Goal: Answer question/provide support: Share knowledge or assist other users

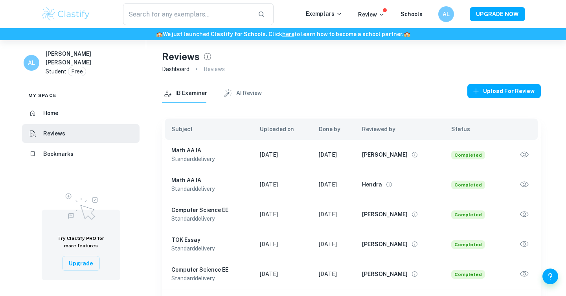
click at [541, 156] on div "Reviews Dashboard Reviews IB Examiner AI Review Upload for review Subject Uploa…" at bounding box center [351, 188] width 410 height 296
click at [527, 156] on icon "button" at bounding box center [524, 155] width 10 height 10
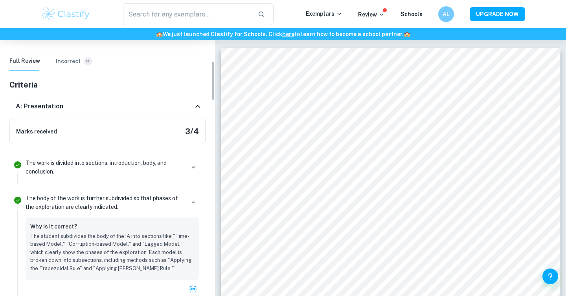
scroll to position [145, 0]
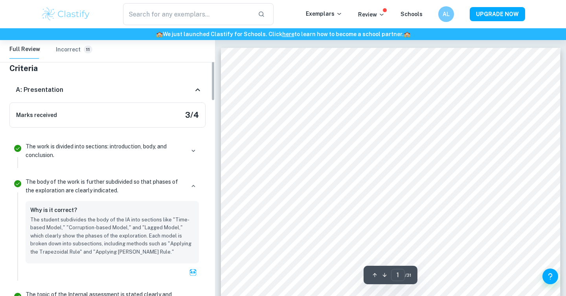
click at [150, 169] on li "The work is divided into sections: introduction, body, and conclusion." at bounding box center [107, 153] width 196 height 35
click at [195, 158] on div "The work is divided into sections: introduction, body, and conclusion." at bounding box center [112, 150] width 173 height 17
click at [195, 155] on button "button" at bounding box center [193, 150] width 11 height 11
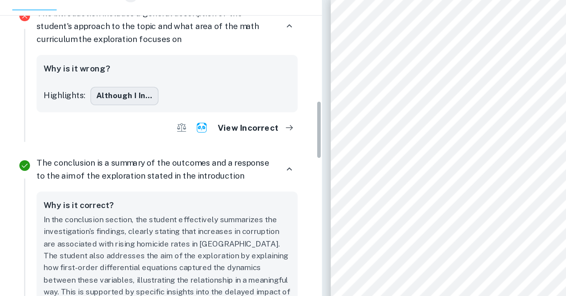
scroll to position [520, 0]
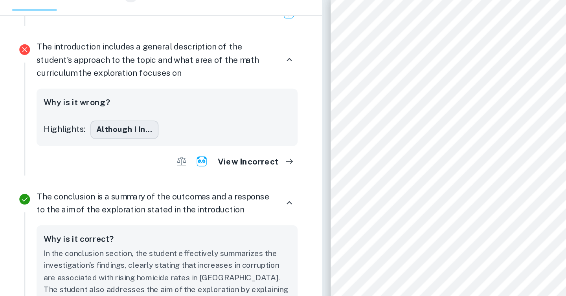
click at [90, 138] on button "Although I in..." at bounding box center [83, 138] width 45 height 12
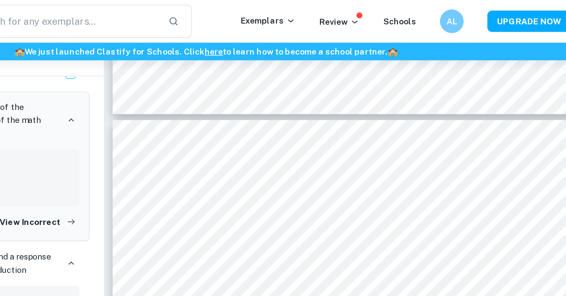
scroll to position [1415, 0]
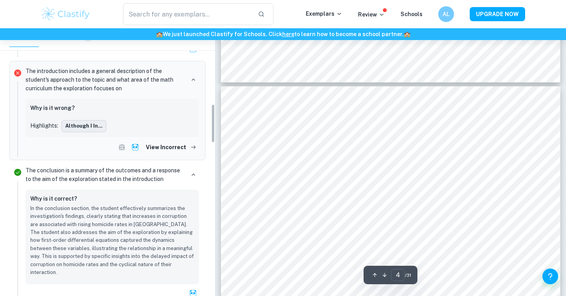
click at [71, 125] on button "Although I in..." at bounding box center [83, 126] width 45 height 12
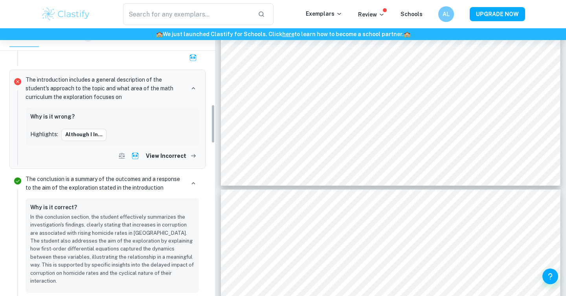
scroll to position [511, 0]
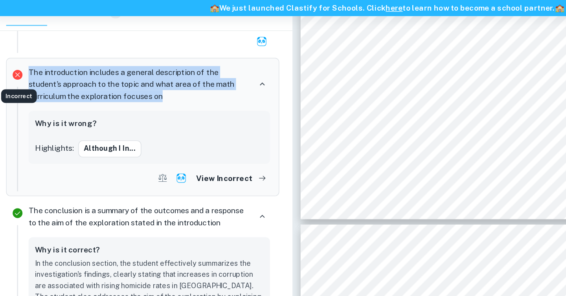
drag, startPoint x: 135, startPoint y: 96, endPoint x: 20, endPoint y: 79, distance: 116.0
click at [20, 79] on li "The introduction includes a general description of the student's approach to th…" at bounding box center [107, 119] width 196 height 99
copy li "The introduction includes a general description of the student's approach to th…"
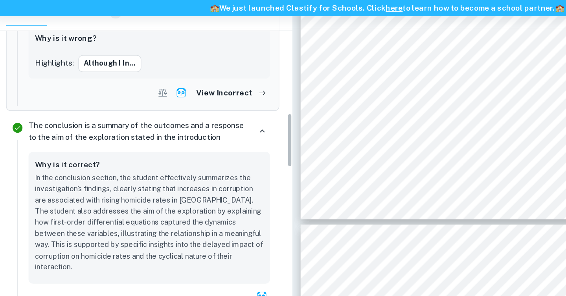
scroll to position [577, 0]
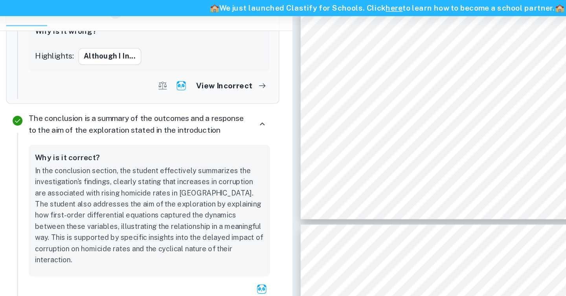
click at [155, 141] on div "Why is it correct?" at bounding box center [112, 142] width 164 height 10
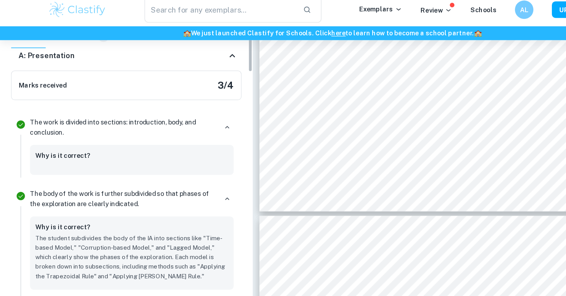
scroll to position [0, 0]
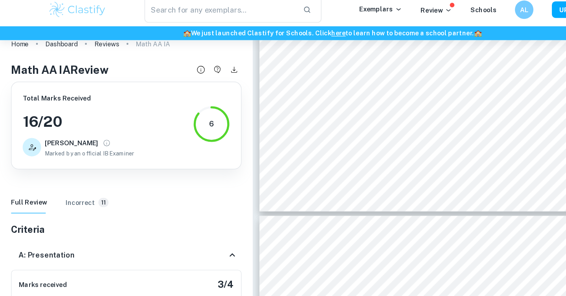
click at [194, 221] on icon at bounding box center [197, 223] width 9 height 9
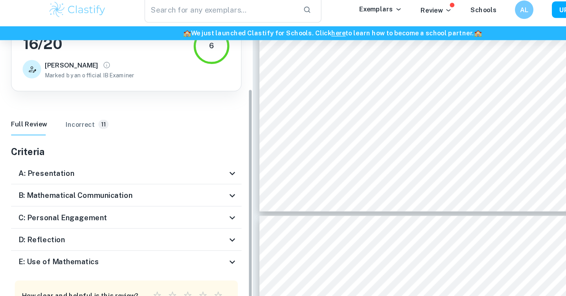
click at [191, 180] on div "B: Mathematical Communication" at bounding box center [107, 172] width 196 height 19
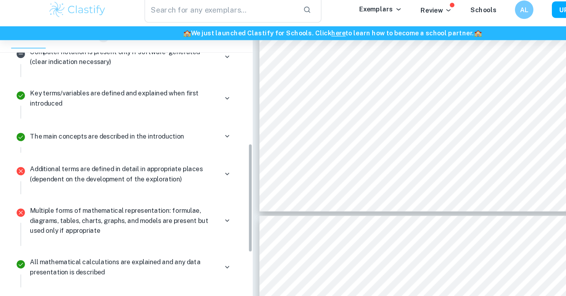
scroll to position [305, 0]
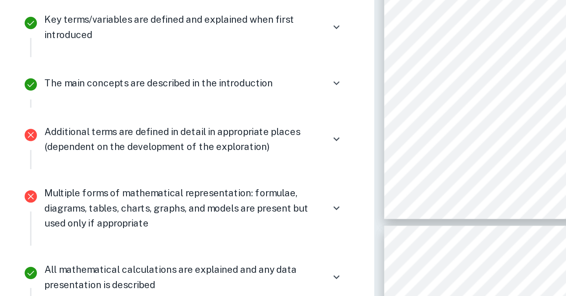
click at [186, 144] on div "Additional terms are defined in detail in appropriate places (dependent on the …" at bounding box center [112, 139] width 173 height 17
click at [193, 143] on icon "button" at bounding box center [193, 139] width 7 height 7
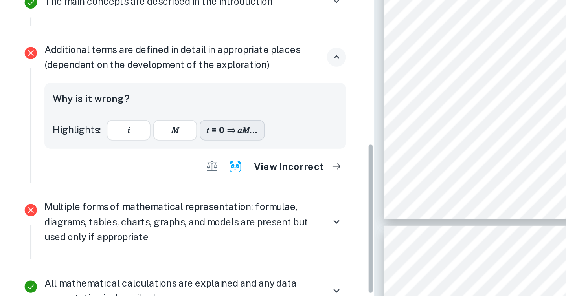
scroll to position [364, 0]
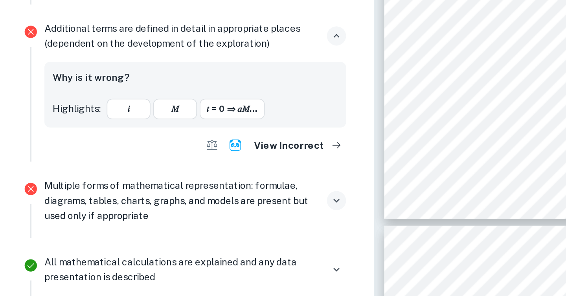
click at [192, 175] on icon "button" at bounding box center [194, 176] width 4 height 2
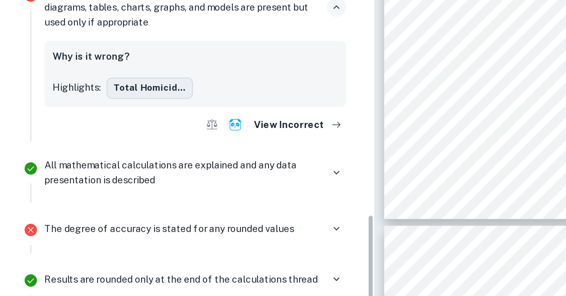
scroll to position [532, 0]
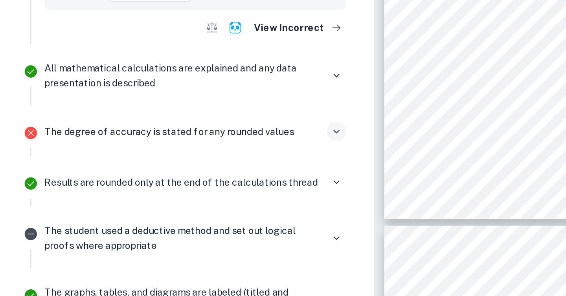
click at [192, 132] on icon "button" at bounding box center [193, 135] width 7 height 7
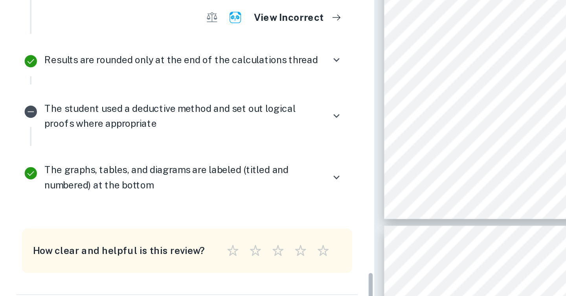
scroll to position [657, 0]
click at [191, 122] on button "button" at bounding box center [193, 126] width 11 height 11
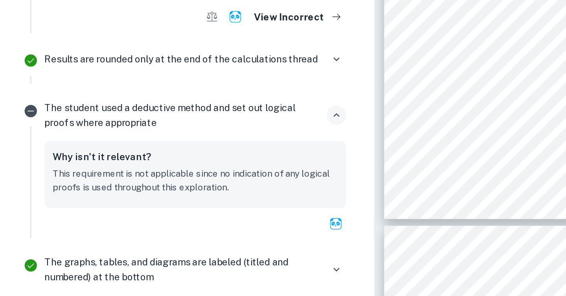
click at [193, 128] on icon "button" at bounding box center [193, 126] width 7 height 7
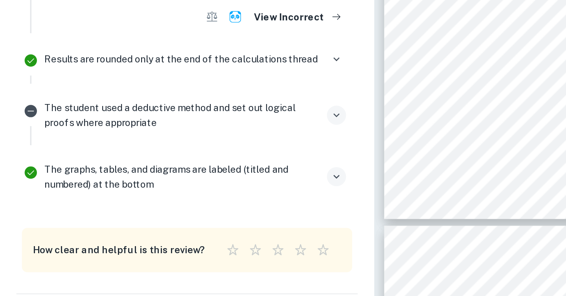
click at [193, 158] on icon "button" at bounding box center [193, 161] width 7 height 7
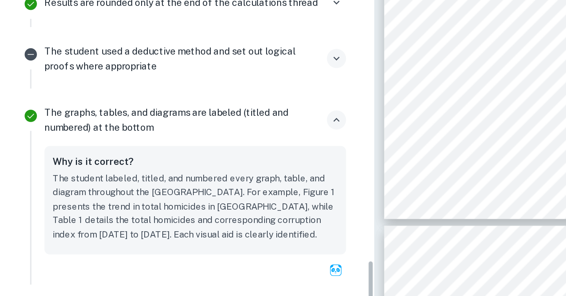
scroll to position [690, 0]
click at [195, 128] on icon "button" at bounding box center [193, 128] width 7 height 7
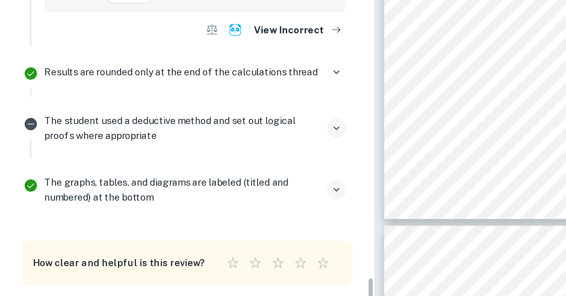
scroll to position [635, 0]
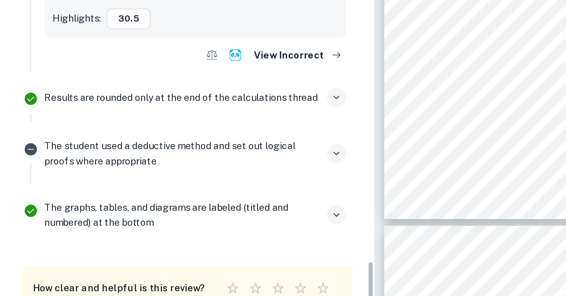
click at [194, 118] on icon "button" at bounding box center [193, 115] width 7 height 7
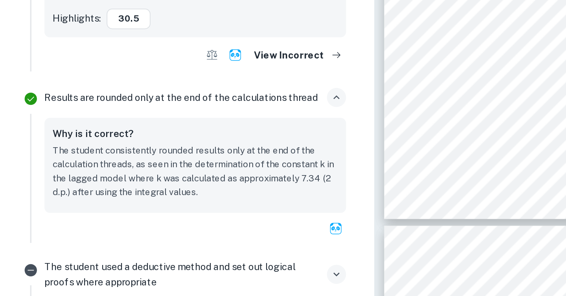
click at [194, 118] on icon "button" at bounding box center [193, 115] width 7 height 7
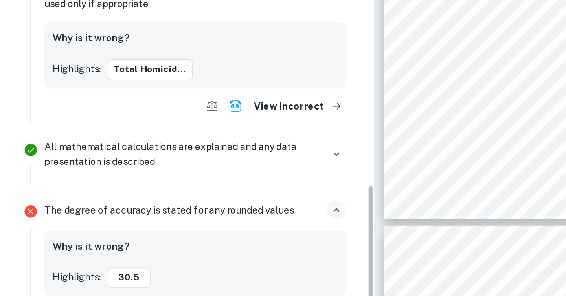
scroll to position [483, 0]
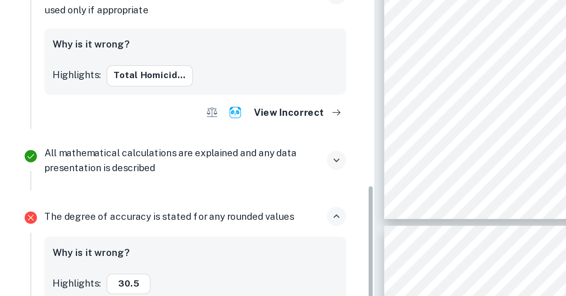
click at [193, 147] on button "button" at bounding box center [193, 152] width 11 height 11
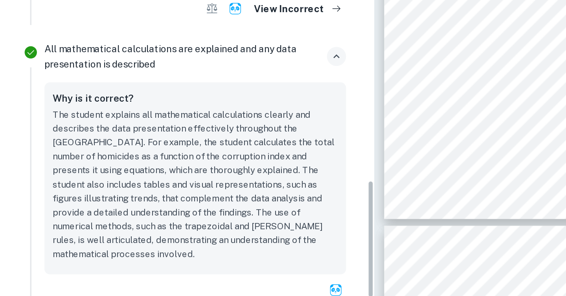
scroll to position [543, 0]
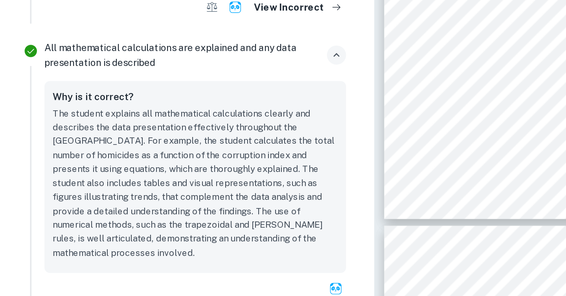
click at [190, 94] on icon "button" at bounding box center [193, 91] width 7 height 7
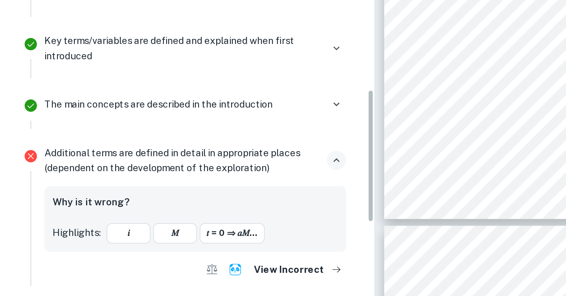
scroll to position [279, 0]
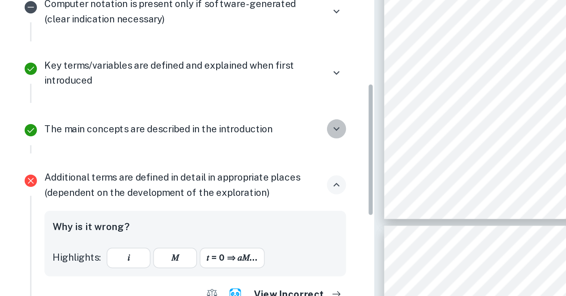
click at [190, 133] on icon "button" at bounding box center [193, 134] width 7 height 7
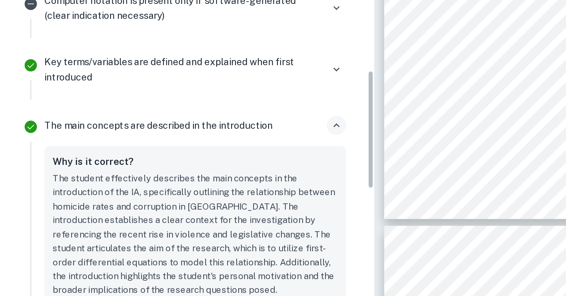
click at [190, 133] on icon "button" at bounding box center [193, 132] width 7 height 7
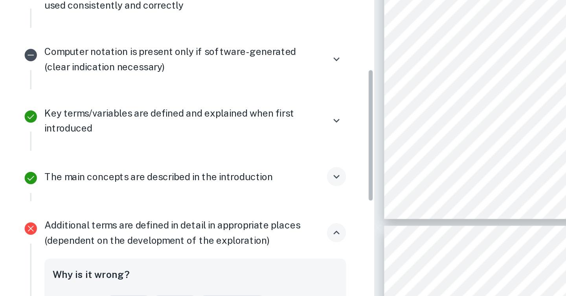
scroll to position [252, 0]
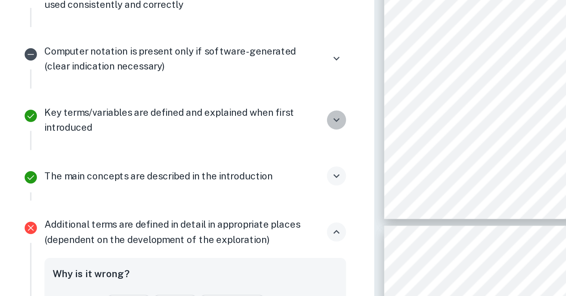
click at [194, 125] on icon "button" at bounding box center [193, 128] width 7 height 7
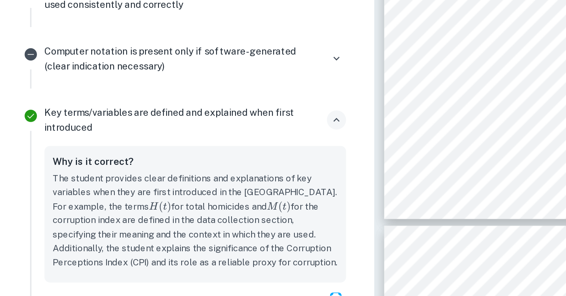
click at [194, 125] on icon "button" at bounding box center [193, 128] width 7 height 7
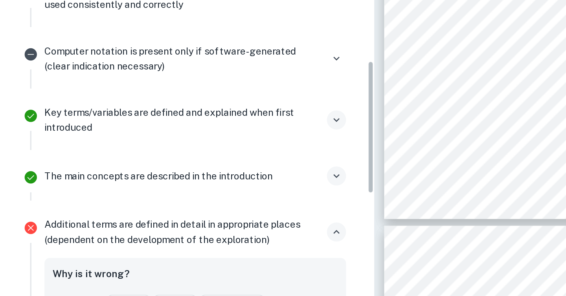
scroll to position [223, 0]
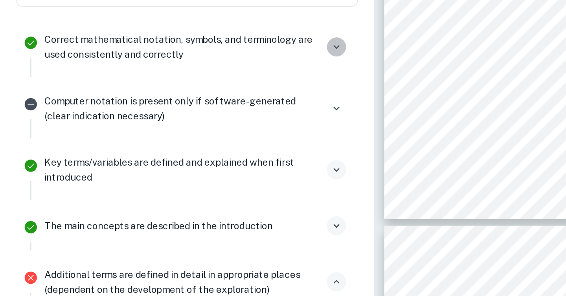
click at [196, 90] on icon "button" at bounding box center [193, 86] width 7 height 7
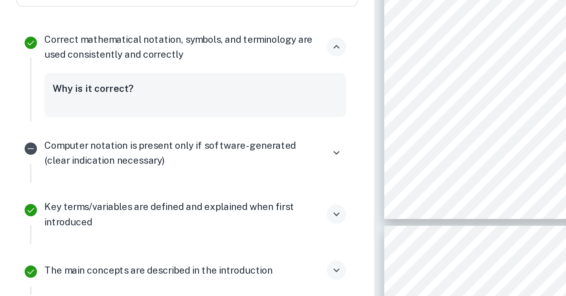
click at [196, 90] on icon "button" at bounding box center [193, 86] width 7 height 7
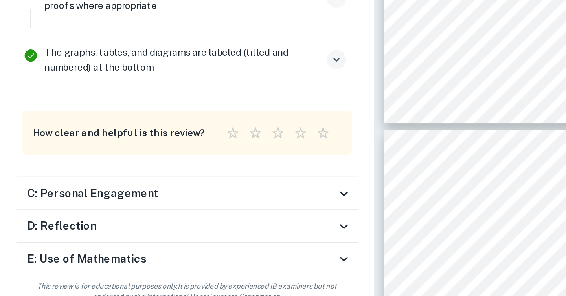
scroll to position [1324, 0]
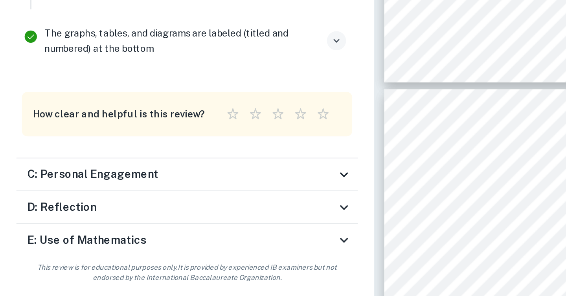
click at [196, 224] on icon at bounding box center [197, 226] width 9 height 9
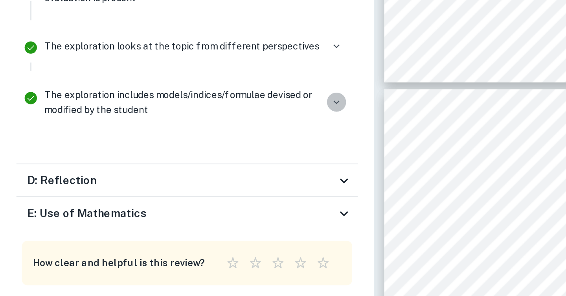
click at [194, 184] on icon "button" at bounding box center [193, 184] width 7 height 7
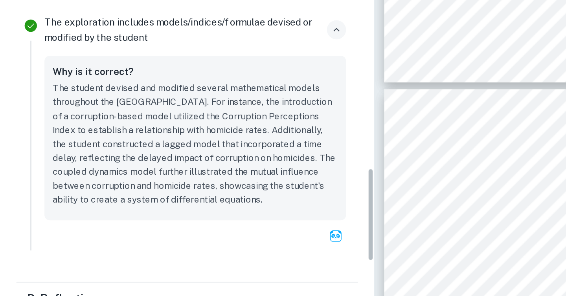
scroll to position [955, 0]
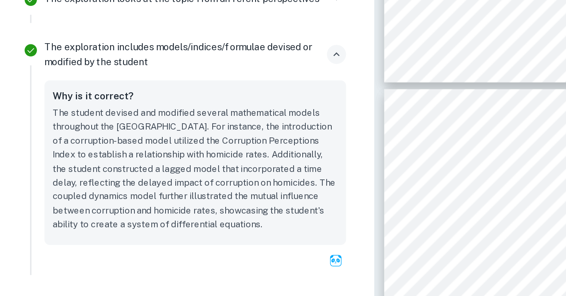
click at [193, 159] on icon "button" at bounding box center [193, 157] width 7 height 7
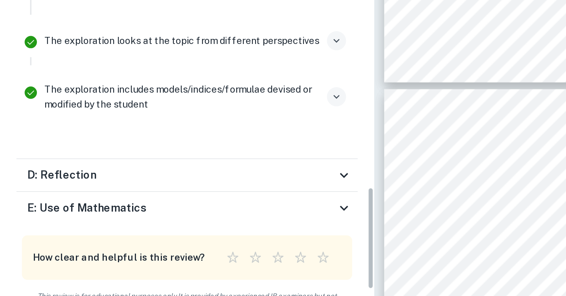
click at [193, 150] on icon "button" at bounding box center [193, 149] width 7 height 7
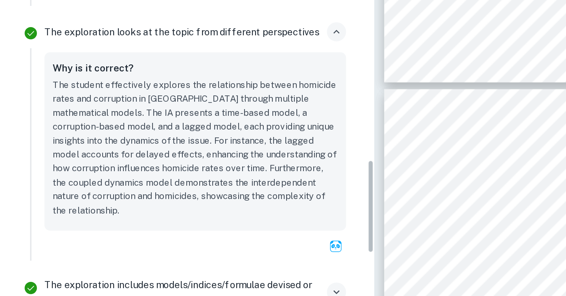
scroll to position [933, 0]
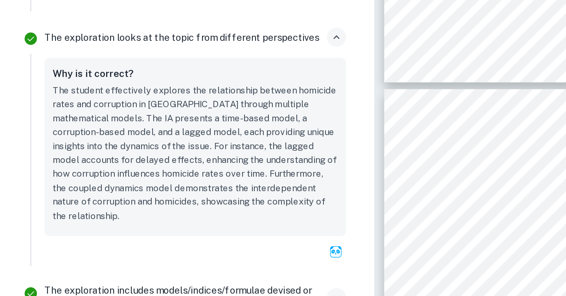
click at [194, 148] on icon "button" at bounding box center [193, 147] width 7 height 7
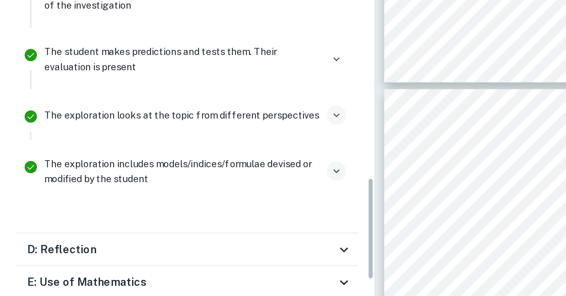
scroll to position [879, 0]
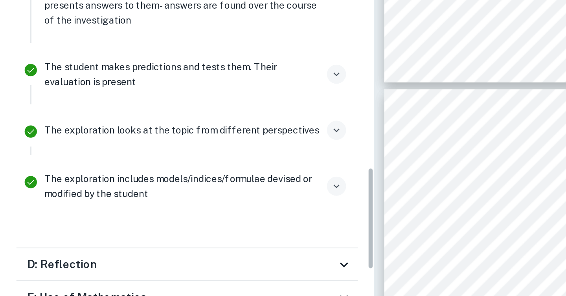
click at [191, 172] on icon "button" at bounding box center [193, 168] width 7 height 7
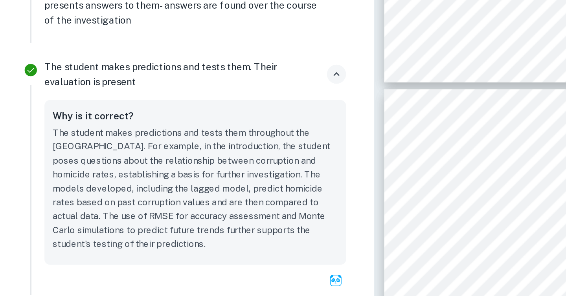
click at [191, 172] on icon "button" at bounding box center [193, 168] width 7 height 7
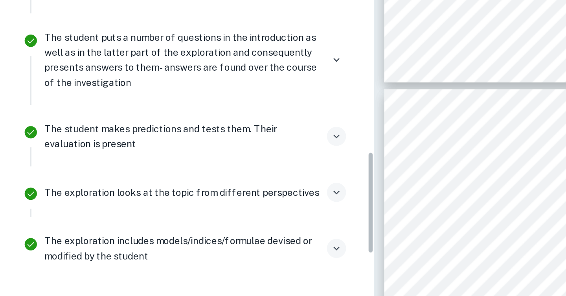
scroll to position [838, 0]
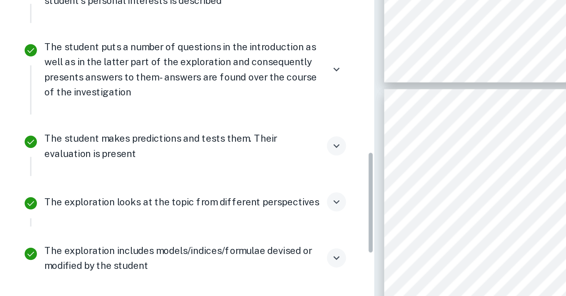
click at [191, 157] on div "The student puts a number of questions in the introduction as well as in the la…" at bounding box center [112, 166] width 173 height 35
click at [191, 162] on button "button" at bounding box center [193, 165] width 11 height 11
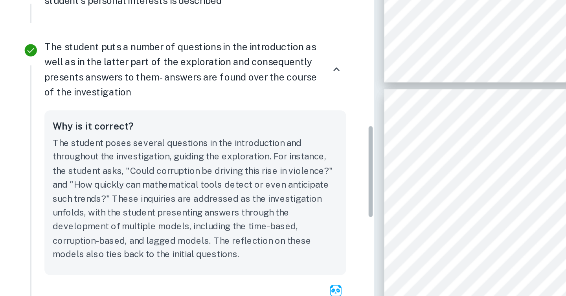
scroll to position [828, 0]
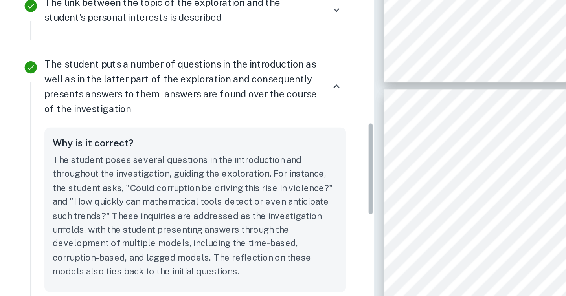
click at [194, 162] on div "The student puts a number of questions in the introduction as well as in the la…" at bounding box center [112, 175] width 173 height 35
click at [194, 171] on button "button" at bounding box center [193, 175] width 11 height 11
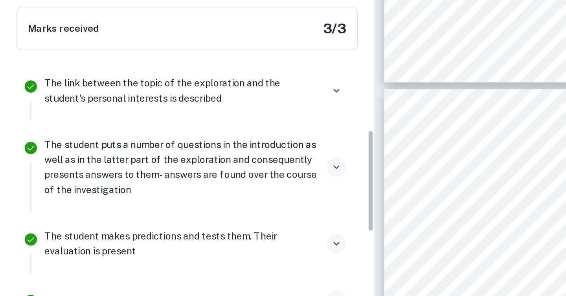
scroll to position [780, 0]
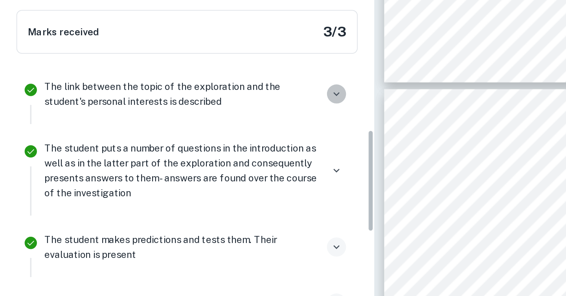
click at [194, 177] on icon "button" at bounding box center [193, 180] width 7 height 7
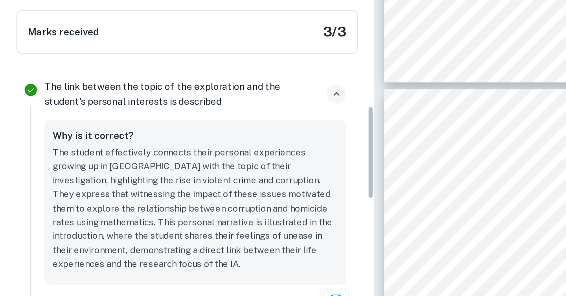
scroll to position [784, 0]
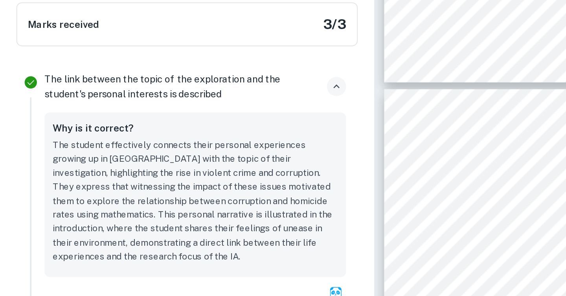
click at [194, 175] on icon "button" at bounding box center [193, 175] width 7 height 7
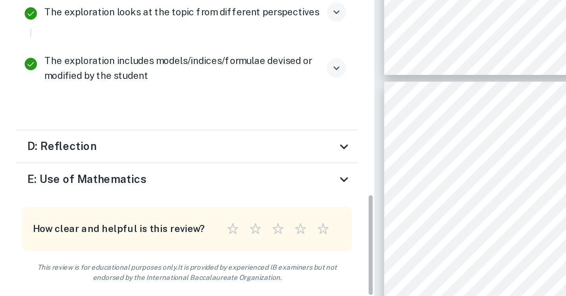
scroll to position [1328, 0]
click at [196, 203] on div "D: Reflection" at bounding box center [107, 210] width 196 height 19
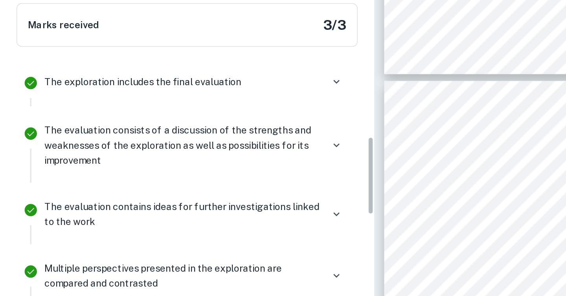
scroll to position [1032, 0]
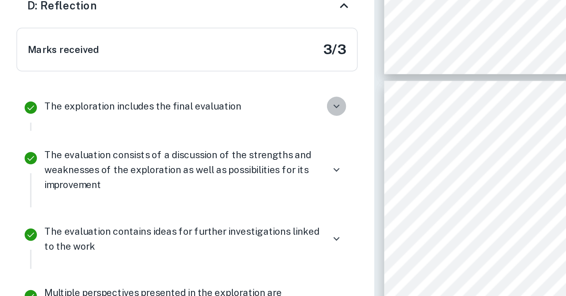
click at [195, 186] on icon "button" at bounding box center [193, 187] width 7 height 7
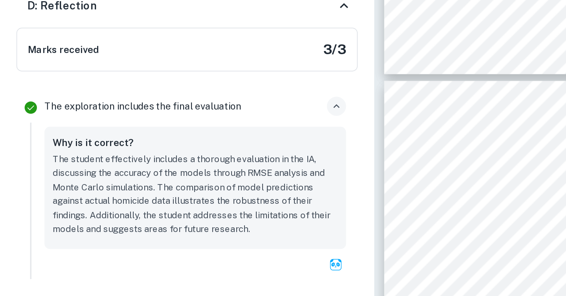
click at [195, 186] on icon "button" at bounding box center [193, 187] width 7 height 7
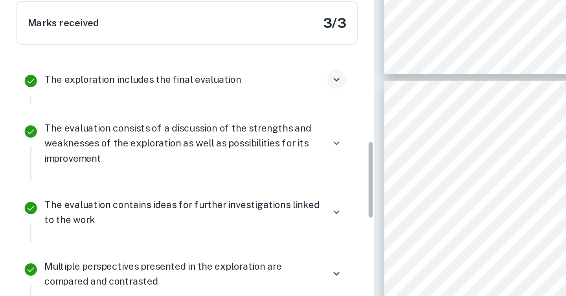
scroll to position [1054, 0]
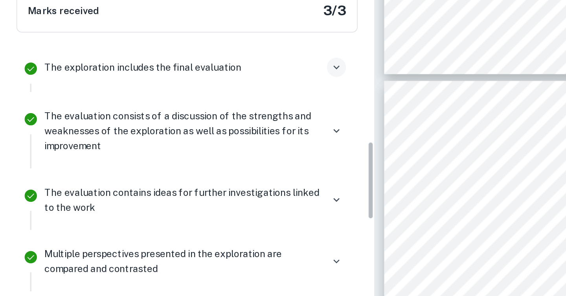
click at [193, 194] on div "The evaluation consists of a discussion of the strengths and weaknesses of the …" at bounding box center [112, 201] width 173 height 26
click at [192, 198] on icon "button" at bounding box center [193, 201] width 7 height 7
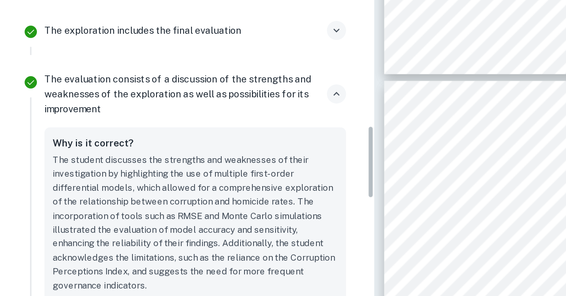
scroll to position [1076, 0]
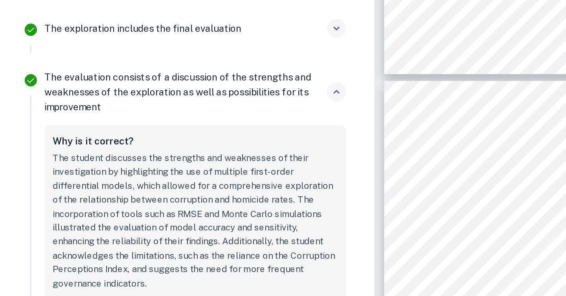
click at [194, 181] on icon "button" at bounding box center [193, 178] width 7 height 7
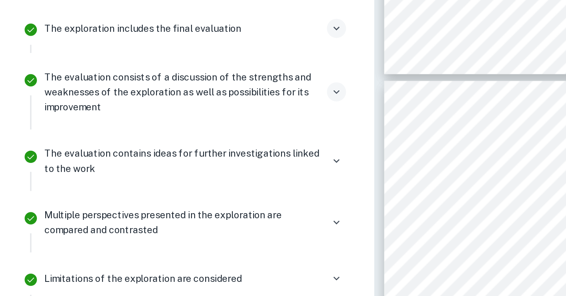
click at [192, 212] on div "The evaluation contains ideas for further investigations linked to the work" at bounding box center [112, 218] width 173 height 17
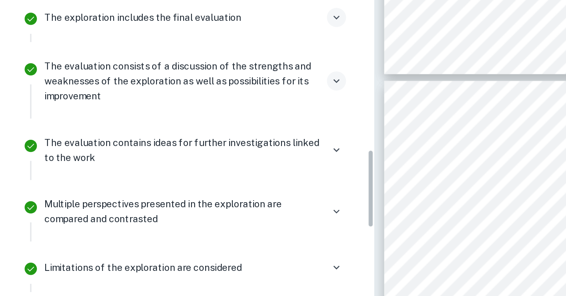
click at [192, 212] on icon "button" at bounding box center [193, 212] width 7 height 7
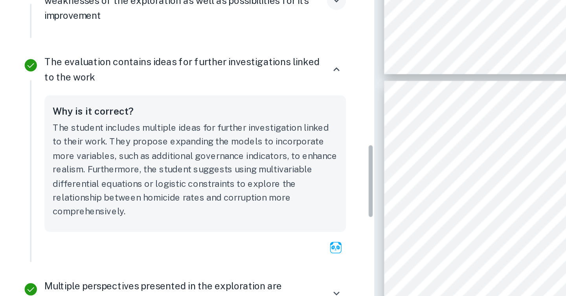
scroll to position [1130, 0]
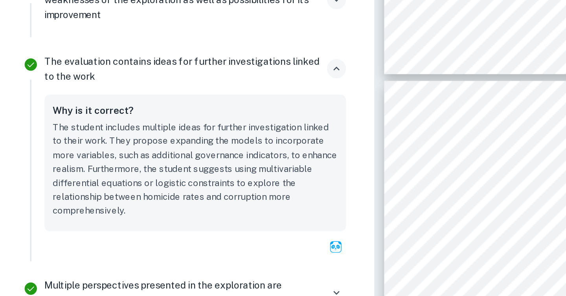
click at [192, 168] on icon "button" at bounding box center [193, 165] width 7 height 7
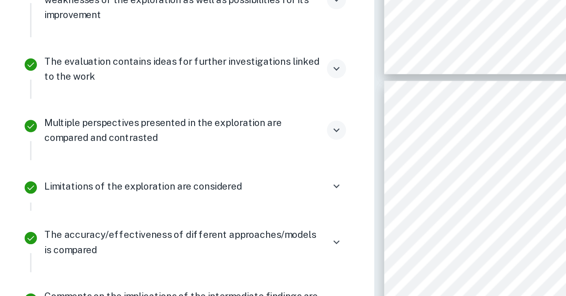
click at [191, 201] on icon "button" at bounding box center [193, 200] width 7 height 7
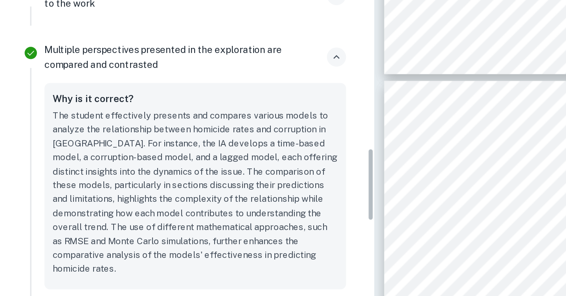
scroll to position [1173, 0]
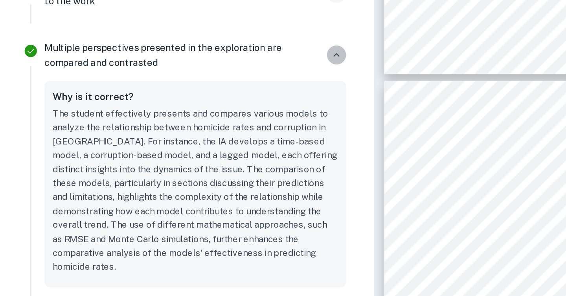
click at [195, 157] on icon "button" at bounding box center [193, 157] width 7 height 7
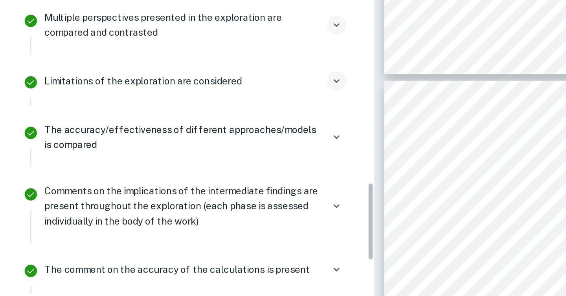
scroll to position [1195, 0]
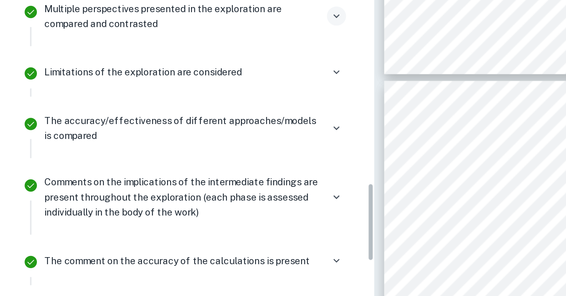
click at [192, 175] on div "Limitations of the exploration are considered" at bounding box center [112, 171] width 180 height 22
click at [192, 171] on button "button" at bounding box center [193, 167] width 11 height 11
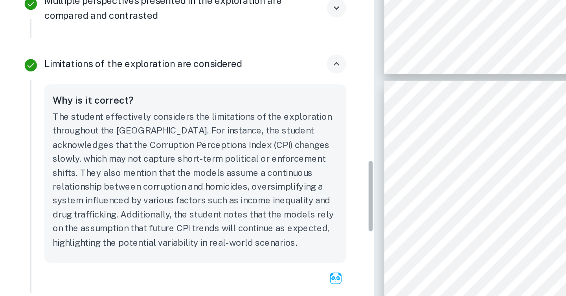
scroll to position [1201, 0]
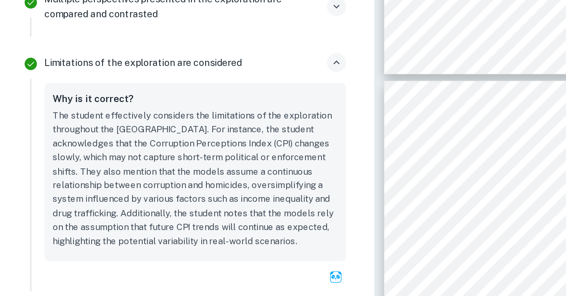
click at [196, 164] on icon "button" at bounding box center [193, 161] width 7 height 7
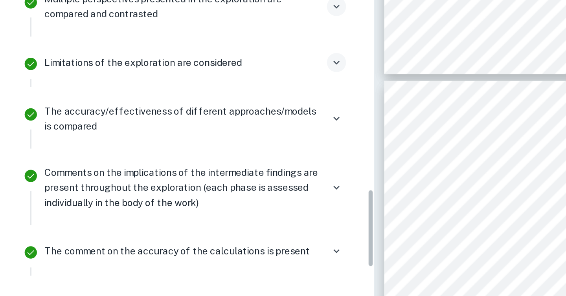
scroll to position [1231, 0]
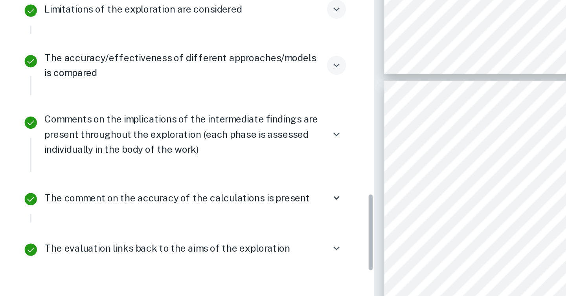
click at [195, 163] on icon "button" at bounding box center [193, 163] width 7 height 7
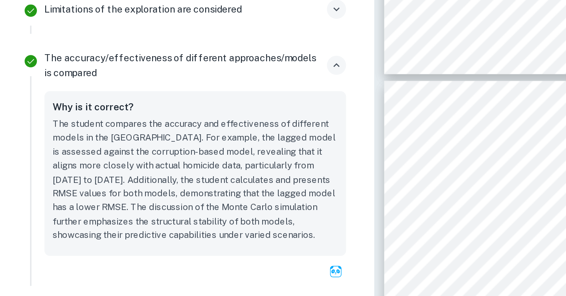
click at [195, 163] on icon "button" at bounding box center [193, 163] width 7 height 7
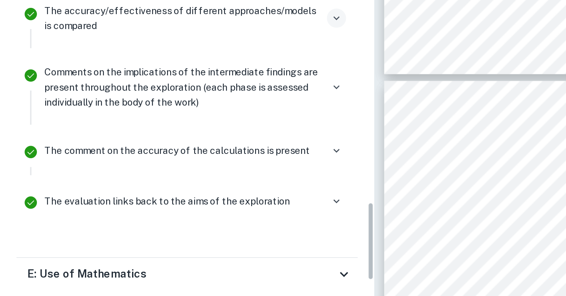
scroll to position [1266, 0]
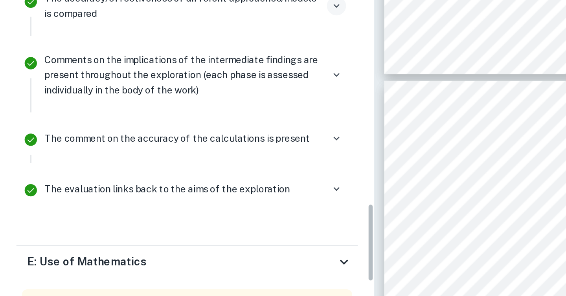
click at [196, 161] on div "Comments on the implications of the intermediate findings are present throughou…" at bounding box center [112, 169] width 173 height 26
click at [192, 168] on icon "button" at bounding box center [193, 169] width 7 height 7
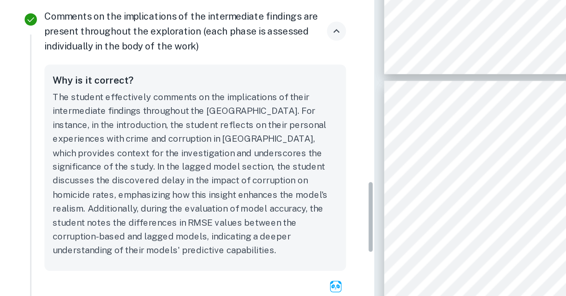
scroll to position [1291, 0]
click at [194, 145] on icon "button" at bounding box center [193, 143] width 7 height 7
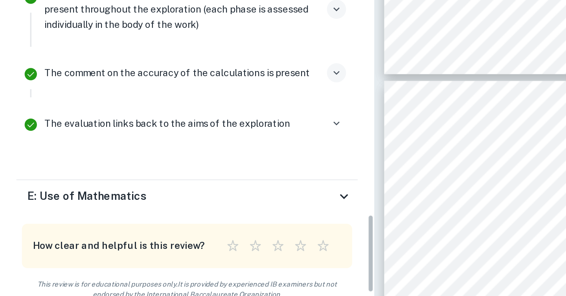
click at [193, 169] on icon "button" at bounding box center [193, 167] width 7 height 7
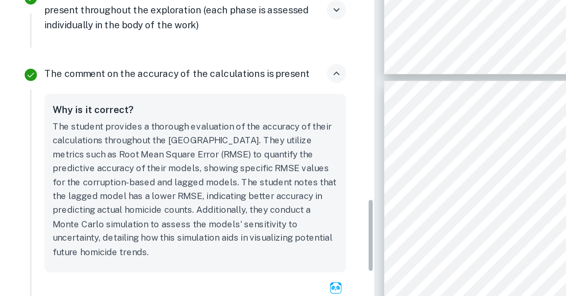
scroll to position [1295, 0]
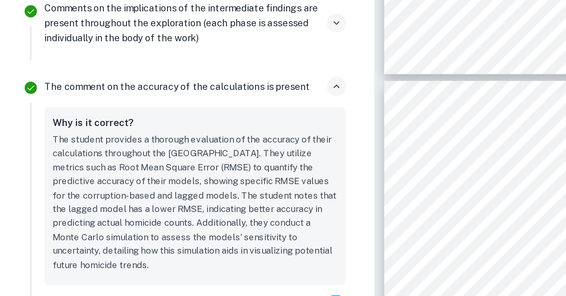
click at [192, 173] on icon "button" at bounding box center [193, 175] width 7 height 7
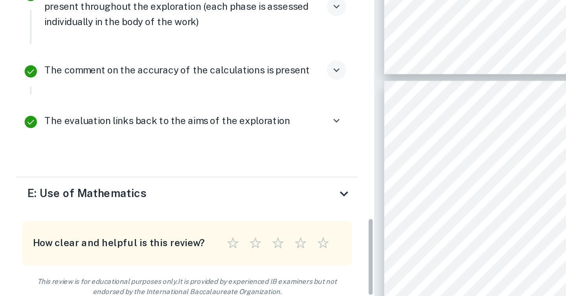
scroll to position [1313, 0]
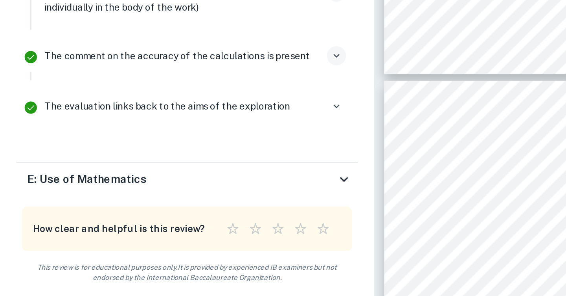
click at [190, 178] on li "The evaluation links back to the aims of the exploration" at bounding box center [107, 190] width 196 height 29
click at [190, 184] on icon "button" at bounding box center [193, 187] width 7 height 7
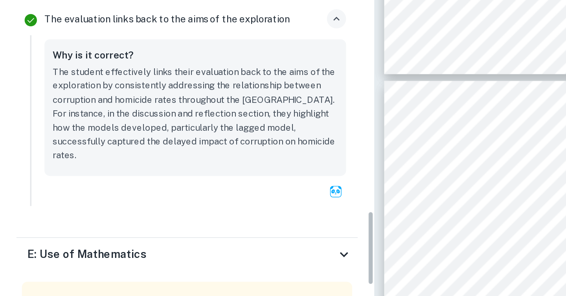
scroll to position [1359, 0]
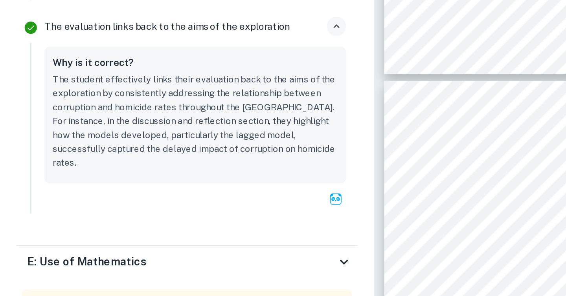
click at [194, 145] on button "button" at bounding box center [193, 141] width 11 height 11
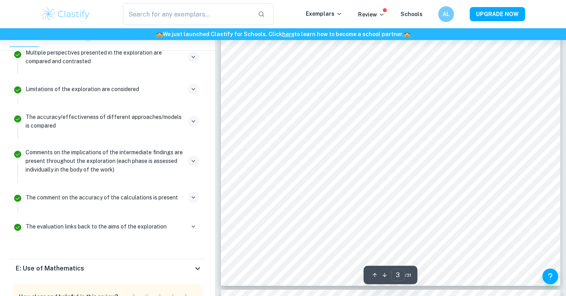
scroll to position [1198, 0]
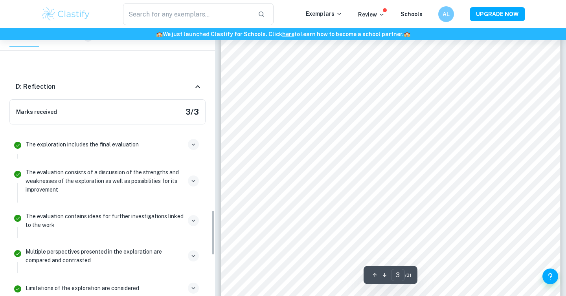
click at [195, 97] on div "D: Reflection" at bounding box center [107, 86] width 196 height 25
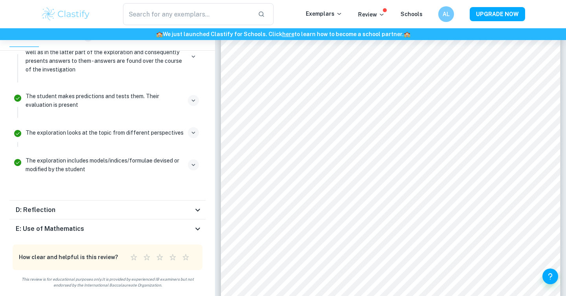
click at [188, 225] on div "E: Use of Mathematics" at bounding box center [104, 228] width 177 height 9
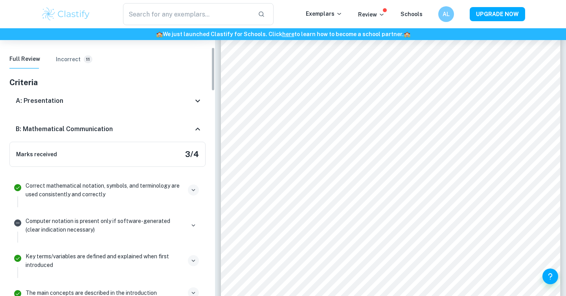
scroll to position [112, 0]
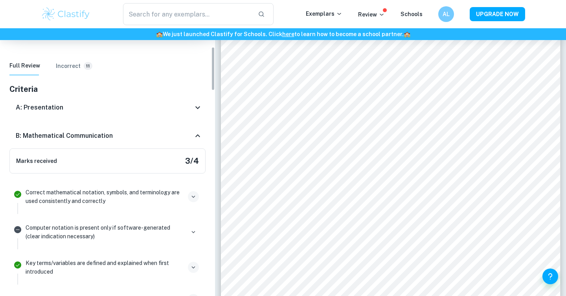
click at [176, 142] on div "B: Mathematical Communication" at bounding box center [107, 135] width 196 height 25
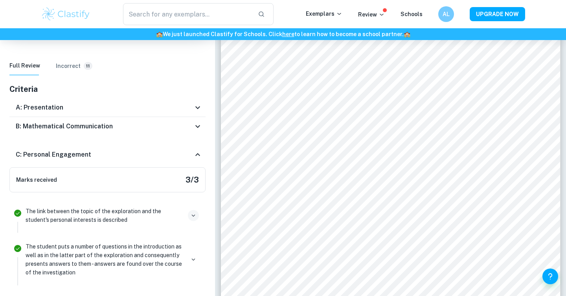
click at [177, 162] on div "C: Personal Engagement" at bounding box center [107, 154] width 196 height 25
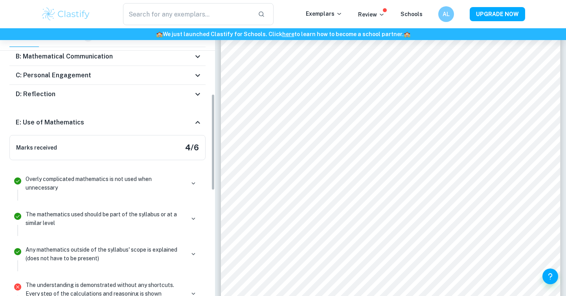
scroll to position [209, 0]
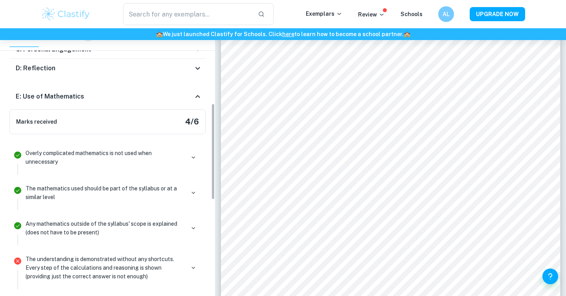
click at [168, 175] on div "Overly complicated mathematics is not used when unnecessary" at bounding box center [112, 161] width 180 height 28
click at [165, 158] on p "Overly complicated mathematics is not used when unnecessary" at bounding box center [105, 157] width 159 height 17
click at [182, 159] on p "Overly complicated mathematics is not used when unnecessary" at bounding box center [105, 157] width 159 height 17
click at [195, 157] on icon "button" at bounding box center [193, 157] width 7 height 7
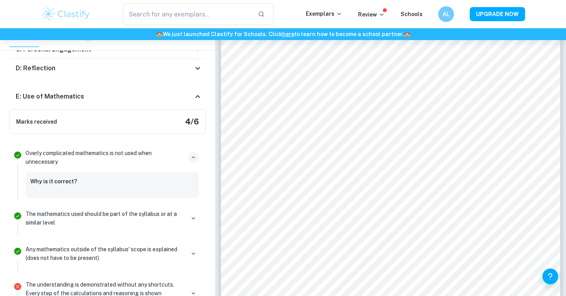
click at [195, 157] on icon "button" at bounding box center [193, 157] width 7 height 7
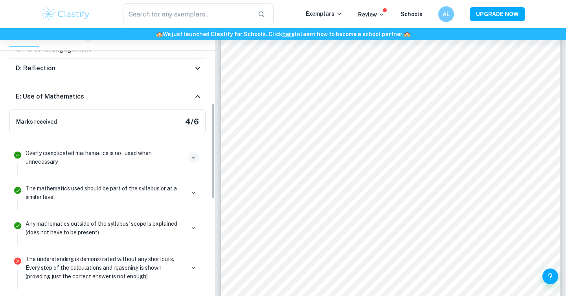
click at [195, 184] on div "The mathematics used should be part of the syllabus or at a similar level" at bounding box center [112, 196] width 180 height 28
click at [193, 188] on button "button" at bounding box center [193, 193] width 11 height 11
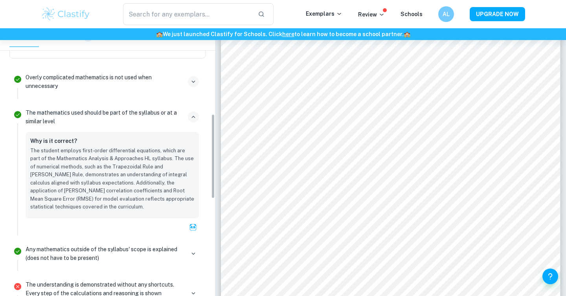
scroll to position [288, 0]
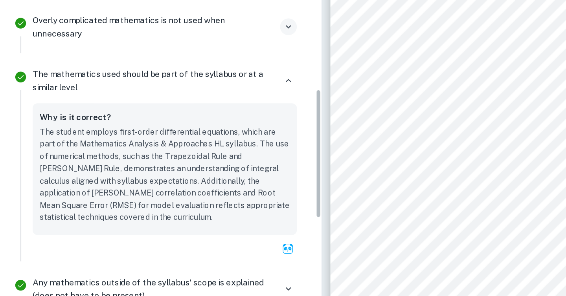
click at [197, 121] on div "The mathematics used should be part of the syllabus or at a similar level" at bounding box center [112, 113] width 173 height 17
click at [195, 116] on icon "button" at bounding box center [193, 113] width 7 height 7
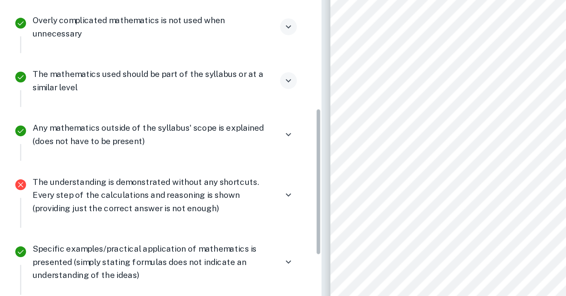
click at [195, 116] on icon "button" at bounding box center [193, 113] width 7 height 7
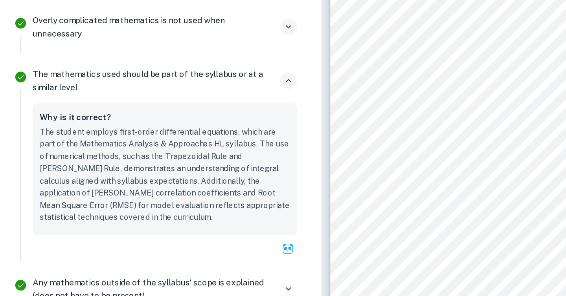
click at [195, 116] on icon "button" at bounding box center [193, 113] width 7 height 7
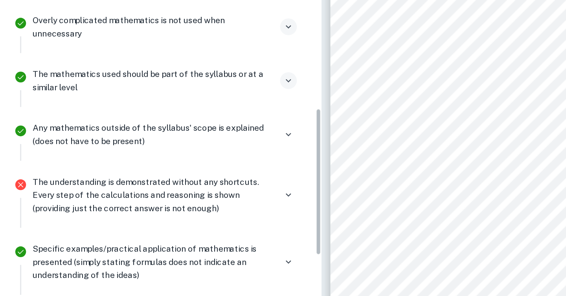
click at [194, 135] on li "Any mathematics outside of the syllabus' scope is explained (does not have to b…" at bounding box center [107, 152] width 196 height 35
click at [194, 146] on icon "button" at bounding box center [193, 149] width 7 height 7
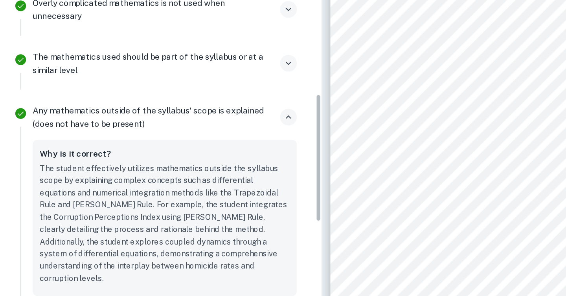
scroll to position [300, 0]
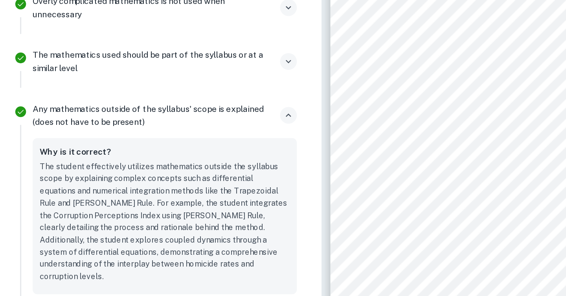
click at [193, 136] on icon "button" at bounding box center [194, 137] width 4 height 2
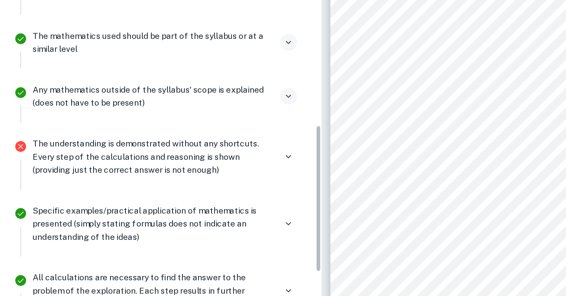
scroll to position [320, 0]
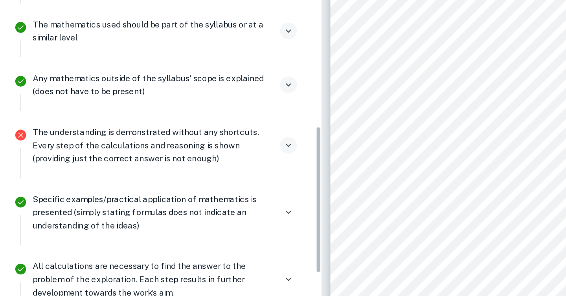
click at [194, 153] on icon "button" at bounding box center [193, 156] width 7 height 7
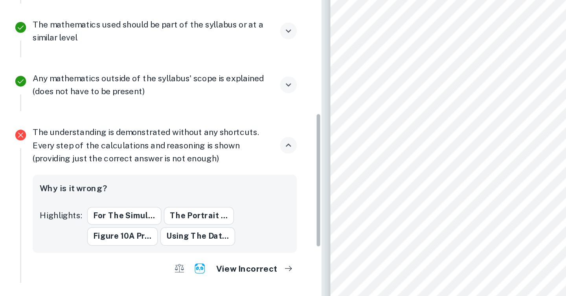
scroll to position [338, 0]
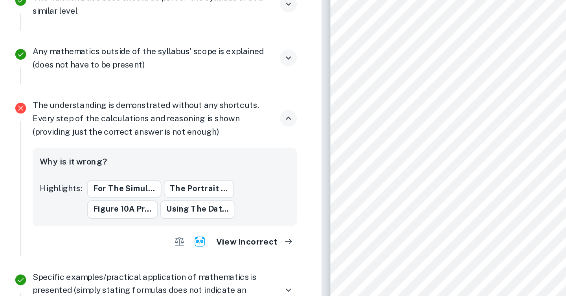
click at [192, 141] on icon "button" at bounding box center [193, 138] width 7 height 7
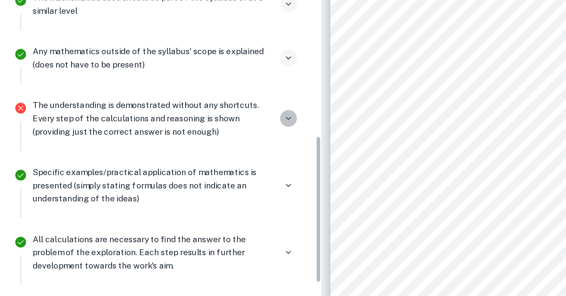
click at [192, 141] on icon "button" at bounding box center [193, 138] width 7 height 7
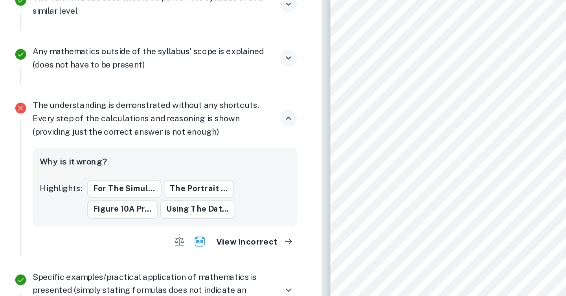
click at [192, 141] on icon "button" at bounding box center [193, 138] width 7 height 7
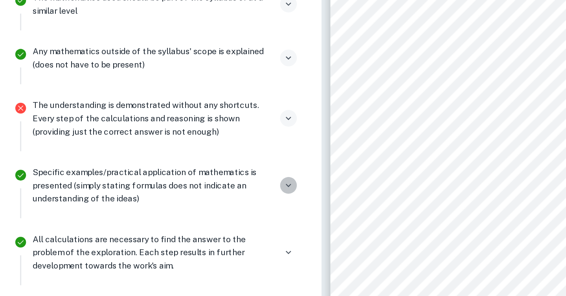
click at [190, 180] on icon "button" at bounding box center [193, 182] width 7 height 7
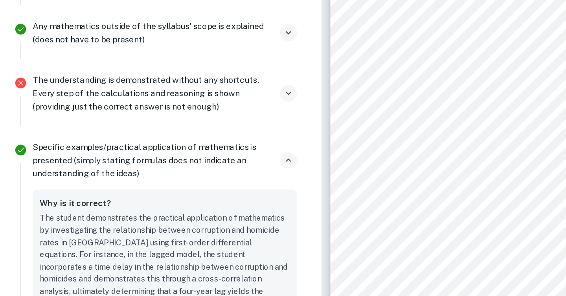
scroll to position [399, 0]
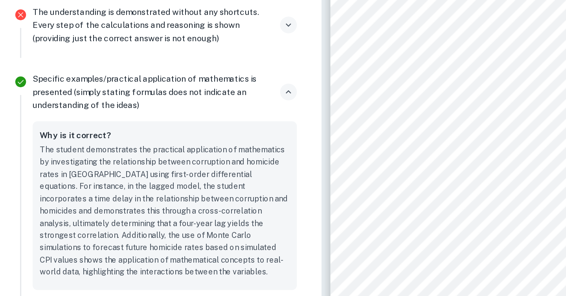
click at [191, 119] on icon "button" at bounding box center [193, 121] width 7 height 7
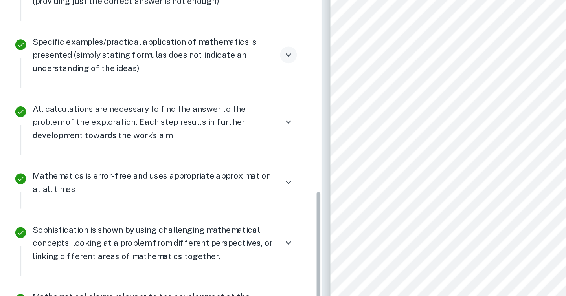
scroll to position [440, 0]
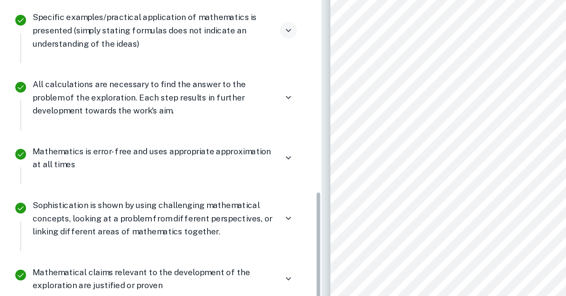
click at [191, 120] on div at bounding box center [193, 125] width 11 height 11
click at [192, 123] on icon "button" at bounding box center [193, 124] width 7 height 7
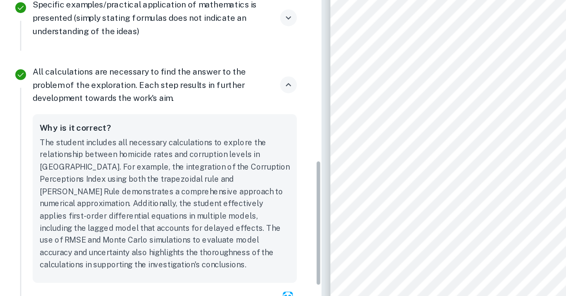
scroll to position [447, 0]
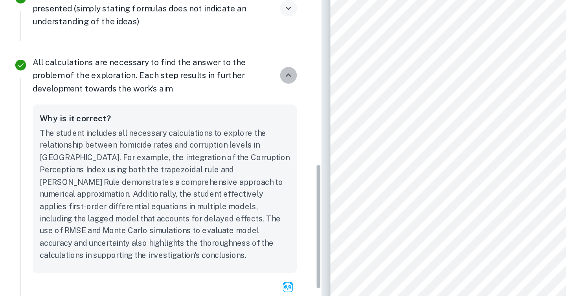
click at [193, 111] on icon "button" at bounding box center [193, 110] width 7 height 7
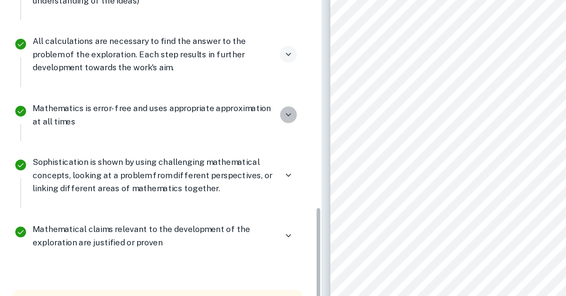
click at [195, 134] on icon "button" at bounding box center [193, 136] width 7 height 7
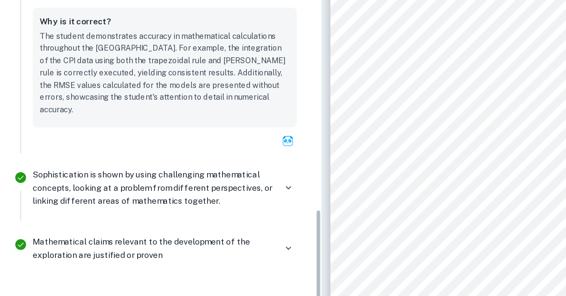
scroll to position [480, 0]
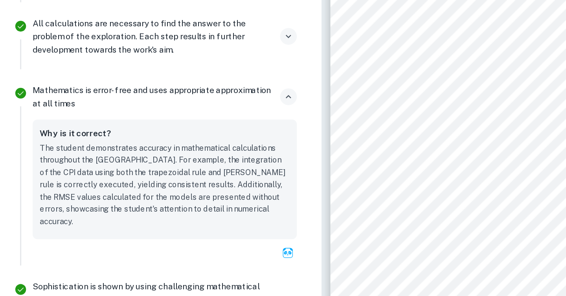
click at [192, 125] on icon "button" at bounding box center [193, 124] width 7 height 7
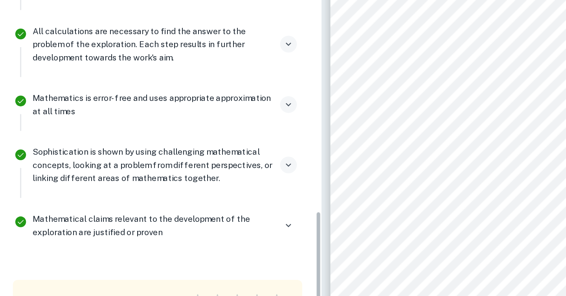
click at [190, 169] on icon "button" at bounding box center [193, 169] width 7 height 7
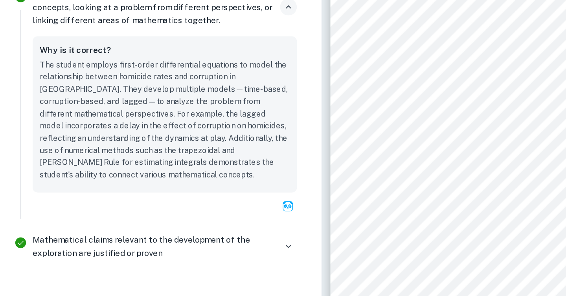
scroll to position [1197, 0]
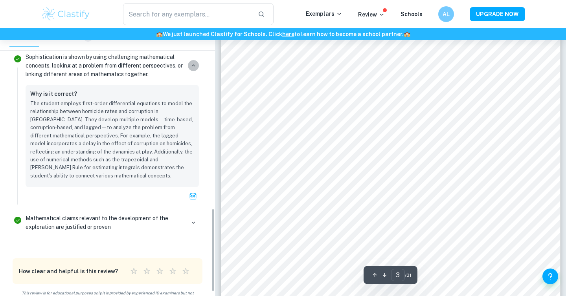
click at [194, 64] on icon "button" at bounding box center [193, 65] width 7 height 7
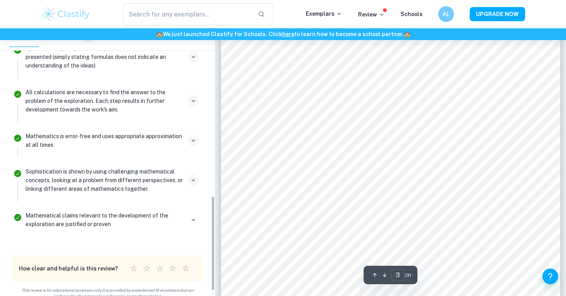
scroll to position [461, 0]
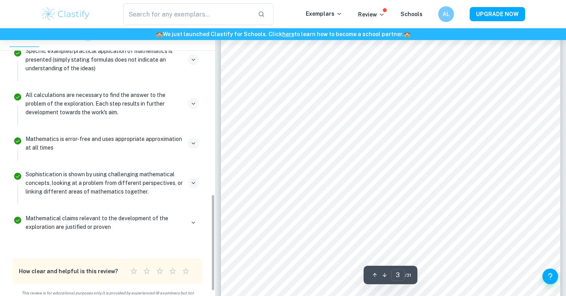
click at [198, 226] on div at bounding box center [193, 222] width 11 height 11
click at [188, 224] on div "Mathematical claims relevant to the development of the exploration are justifie…" at bounding box center [112, 222] width 173 height 17
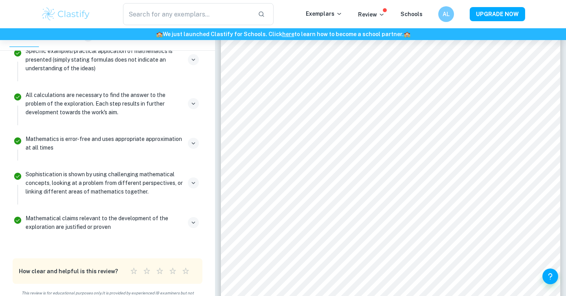
click at [197, 224] on icon "button" at bounding box center [193, 222] width 7 height 7
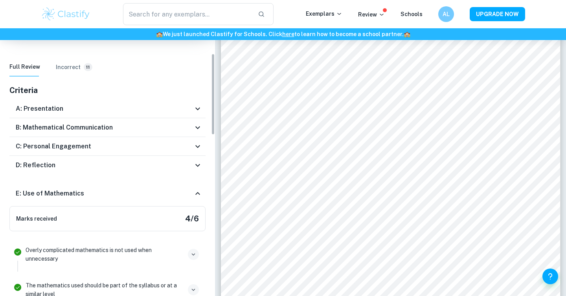
scroll to position [0, 0]
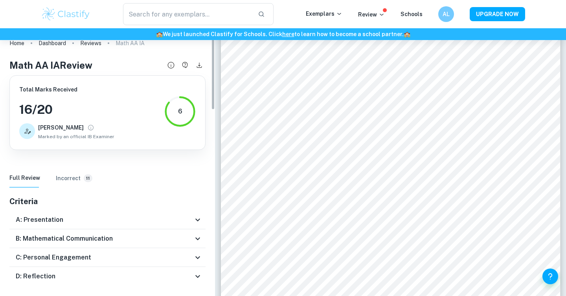
click at [80, 196] on h5 "Criteria" at bounding box center [107, 202] width 196 height 12
click at [80, 184] on button "Incorrect 11" at bounding box center [74, 178] width 37 height 19
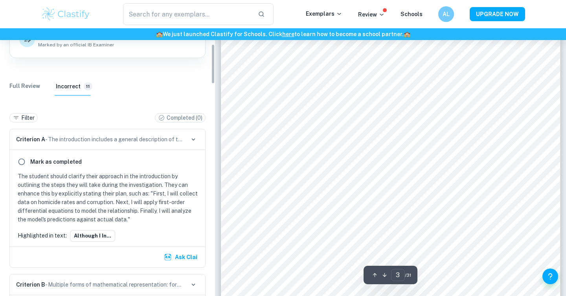
scroll to position [106, 0]
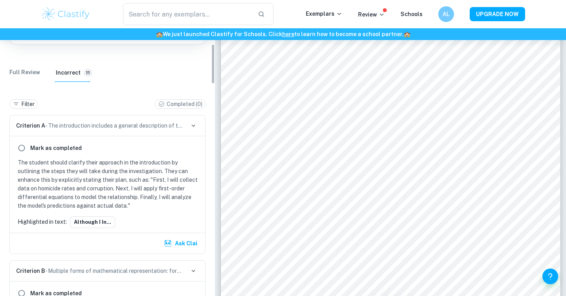
drag, startPoint x: 87, startPoint y: 180, endPoint x: 87, endPoint y: 195, distance: 15.3
click at [87, 180] on p "The student should clarify their approach in the introduction by outlining the …" at bounding box center [109, 184] width 183 height 52
click at [86, 217] on button "Although I in..." at bounding box center [92, 223] width 45 height 12
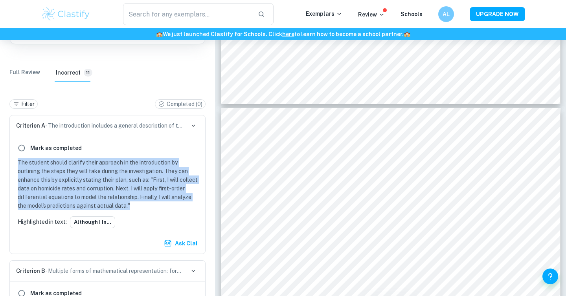
drag, startPoint x: 160, startPoint y: 205, endPoint x: 5, endPoint y: 165, distance: 160.0
copy p "The student should clarify their approach in the introduction by outlining the …"
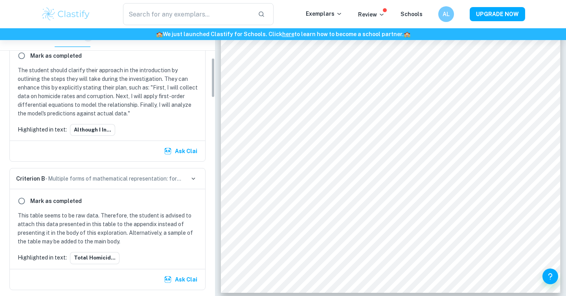
scroll to position [216, 0]
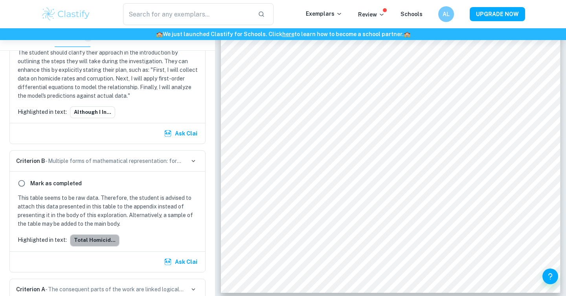
click at [95, 241] on button "Total homicid..." at bounding box center [95, 241] width 50 height 12
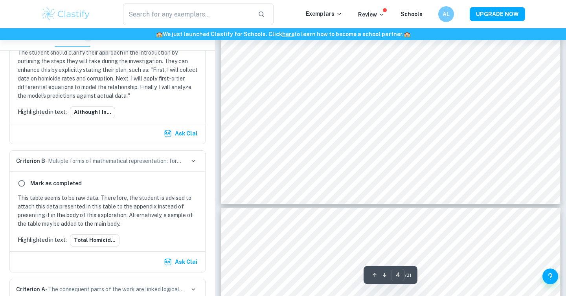
scroll to position [1770, 0]
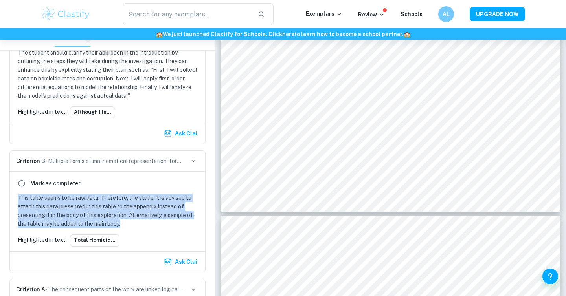
drag, startPoint x: 167, startPoint y: 227, endPoint x: 0, endPoint y: 196, distance: 170.3
copy p "This table seems to be raw data. Therefore, the student is advised to attach th…"
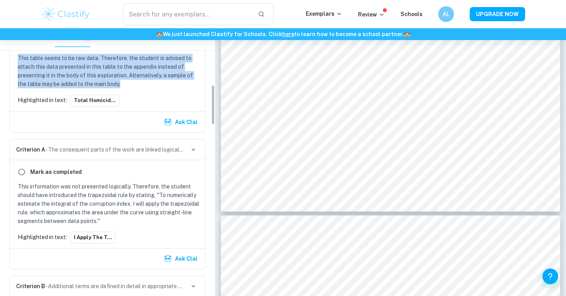
scroll to position [431, 0]
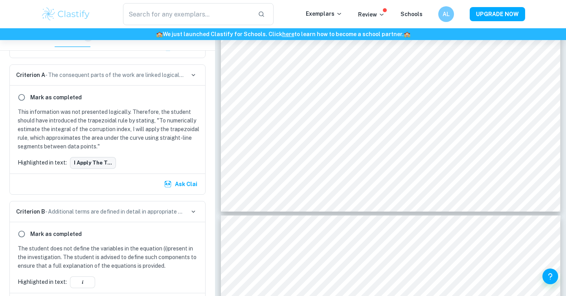
click at [82, 157] on button "I apply the t..." at bounding box center [93, 163] width 46 height 12
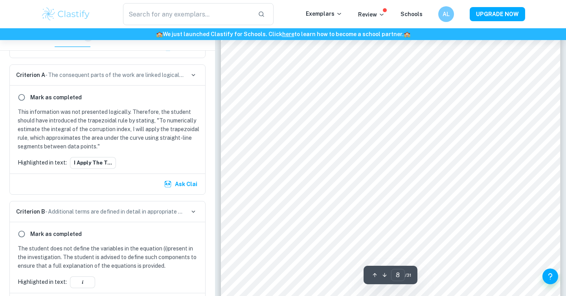
scroll to position [3489, 0]
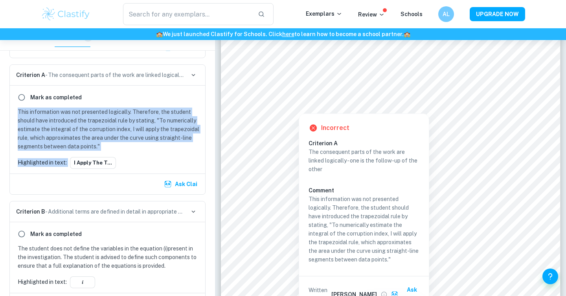
drag, startPoint x: 126, startPoint y: 153, endPoint x: 13, endPoint y: 111, distance: 121.2
click at [12, 111] on div "Mark as completed This information was not presented logically. Therefore, the …" at bounding box center [107, 130] width 195 height 88
click at [13, 111] on div "Mark as completed This information was not presented logically. Therefore, the …" at bounding box center [107, 130] width 195 height 88
drag, startPoint x: 61, startPoint y: 118, endPoint x: 117, endPoint y: 145, distance: 62.3
click at [117, 145] on div "Mark as completed This information was not presented logically. Therefore, the …" at bounding box center [107, 130] width 195 height 88
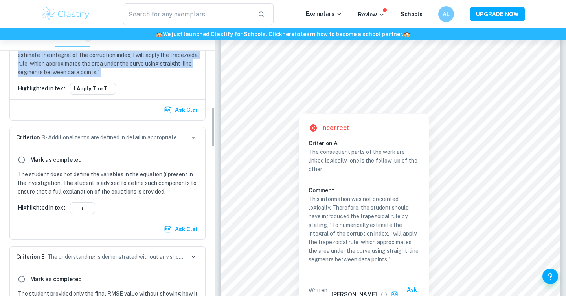
scroll to position [529, 0]
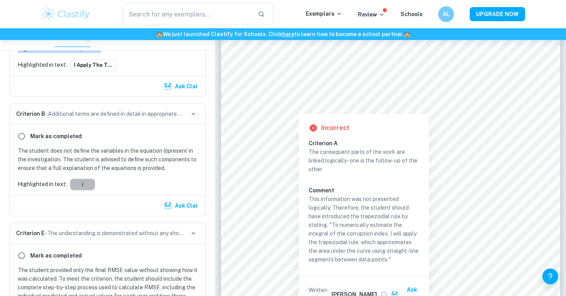
click at [86, 184] on button "𝑖" at bounding box center [82, 185] width 25 height 12
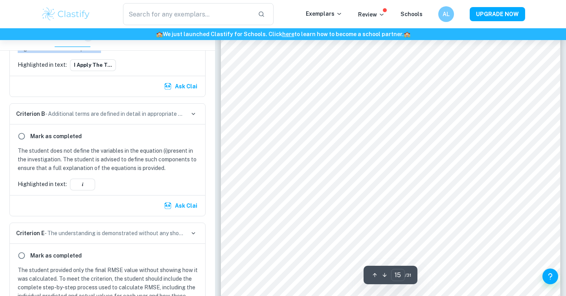
scroll to position [6930, 0]
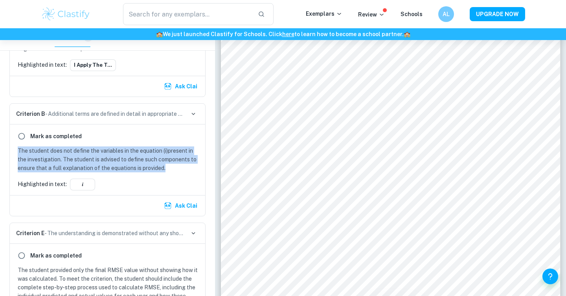
drag, startPoint x: 169, startPoint y: 164, endPoint x: 7, endPoint y: 147, distance: 162.9
copy p "The student does not define the variables in the equation (i)present in the inv…"
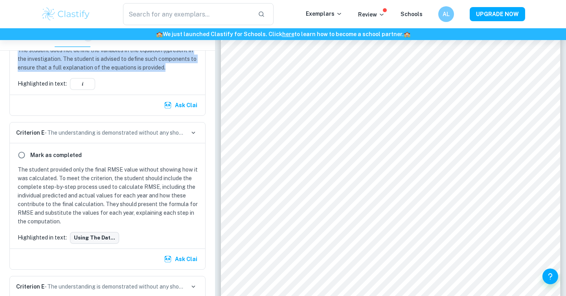
click at [104, 232] on button "Using the dat..." at bounding box center [94, 238] width 49 height 12
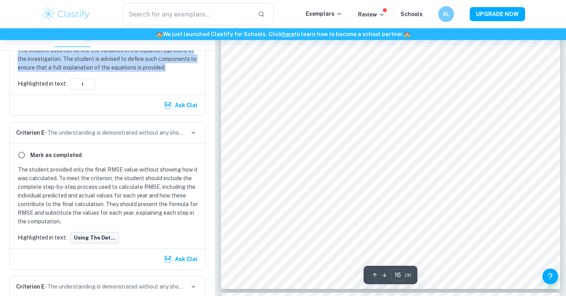
click at [104, 237] on button "Using the dat..." at bounding box center [94, 238] width 49 height 12
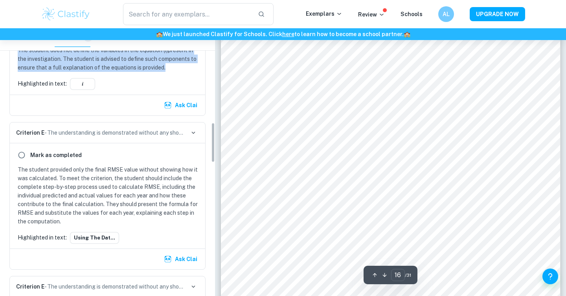
scroll to position [7414, 0]
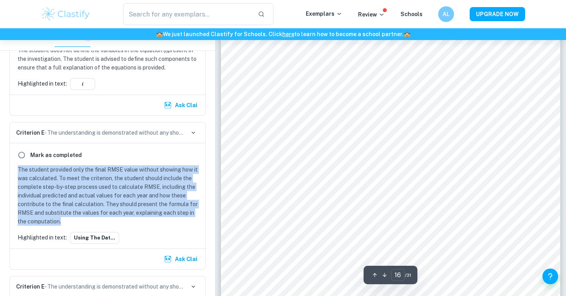
drag, startPoint x: 133, startPoint y: 222, endPoint x: 10, endPoint y: 169, distance: 134.0
click at [10, 169] on div "[PERSON_NAME] as completed The student provided only the final RMSE value witho…" at bounding box center [107, 196] width 195 height 105
copy p "The student provided only the final RMSE value without showing how it was calcu…"
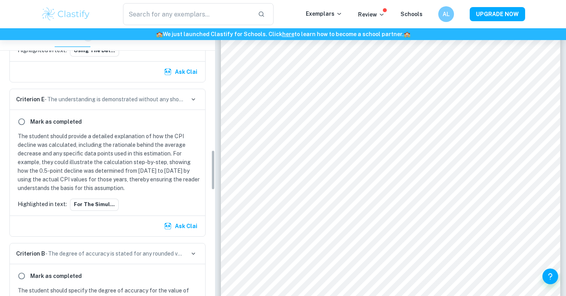
scroll to position [832, 0]
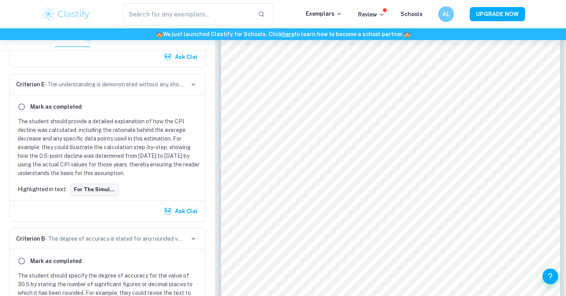
click at [106, 192] on button "For the simul..." at bounding box center [94, 190] width 49 height 12
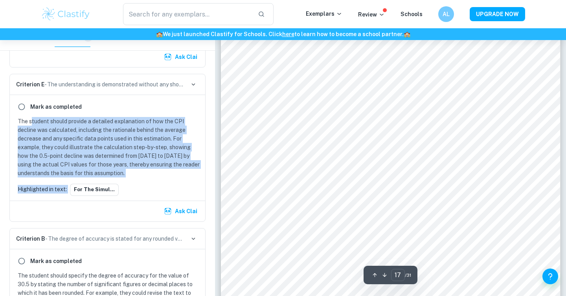
drag, startPoint x: 177, startPoint y: 180, endPoint x: 31, endPoint y: 125, distance: 156.3
click at [31, 125] on div "[PERSON_NAME] as completed The student should provide a detailed explanation of…" at bounding box center [107, 147] width 195 height 105
click at [31, 125] on p "The student should provide a detailed explanation of how the CPI decline was ca…" at bounding box center [109, 147] width 183 height 61
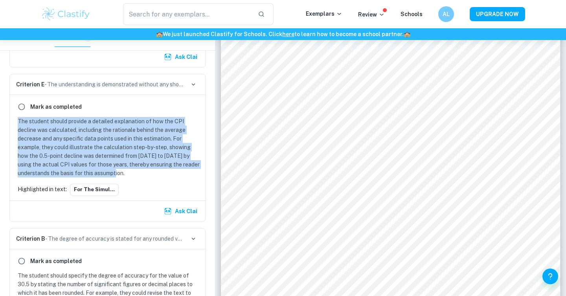
drag, startPoint x: 15, startPoint y: 124, endPoint x: 132, endPoint y: 173, distance: 127.0
click at [132, 173] on div "The student should provide a detailed explanation of how the CPI decline was ca…" at bounding box center [108, 147] width 186 height 61
copy p "The student should provide a detailed explanation of how the CPI decline was ca…"
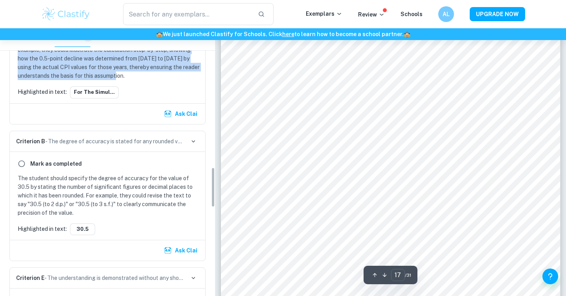
scroll to position [930, 0]
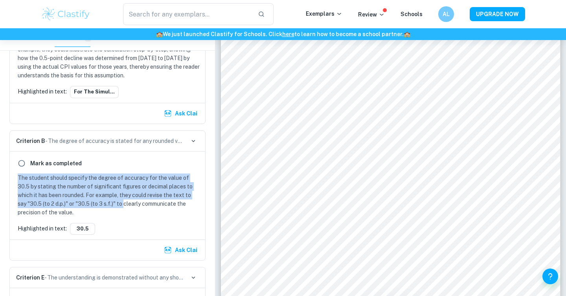
drag, startPoint x: 115, startPoint y: 208, endPoint x: 14, endPoint y: 177, distance: 105.6
click at [14, 177] on div "Mark as completed The student should specify the degree of accuracy for the val…" at bounding box center [107, 196] width 195 height 88
drag, startPoint x: 14, startPoint y: 177, endPoint x: 92, endPoint y: 212, distance: 85.3
click at [92, 212] on div "Mark as completed The student should specify the degree of accuracy for the val…" at bounding box center [107, 196] width 195 height 88
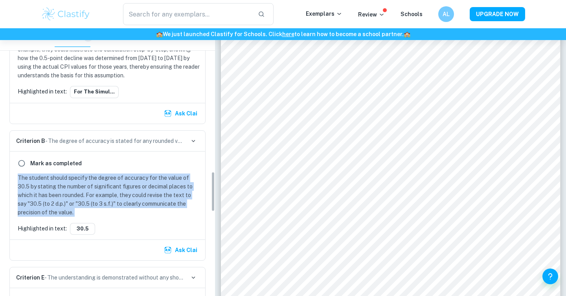
scroll to position [1089, 0]
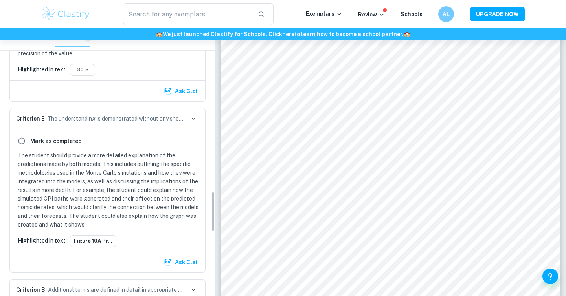
click at [56, 213] on p "The student should provide a more detailed explanation of the predictions made …" at bounding box center [109, 190] width 183 height 78
click at [90, 236] on button "Figure 10A pr..." at bounding box center [93, 241] width 46 height 12
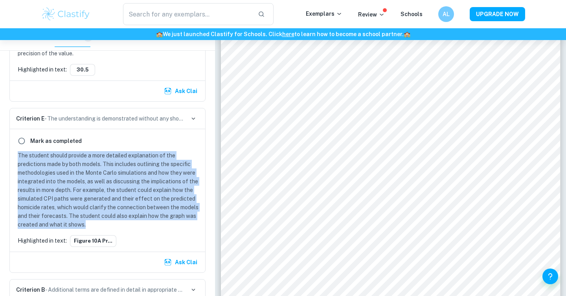
drag, startPoint x: 116, startPoint y: 227, endPoint x: 17, endPoint y: 158, distance: 120.7
click at [17, 158] on div "The student should provide a more detailed explanation of the predictions made …" at bounding box center [108, 190] width 186 height 78
copy p "The student should provide a more detailed explanation of the predictions made …"
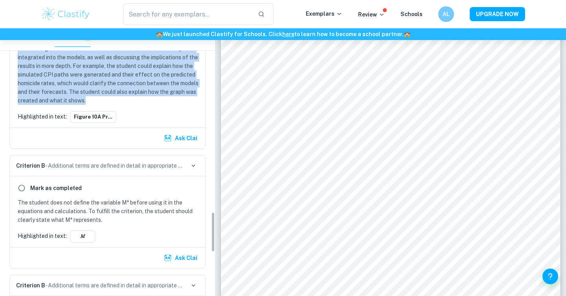
scroll to position [1225, 0]
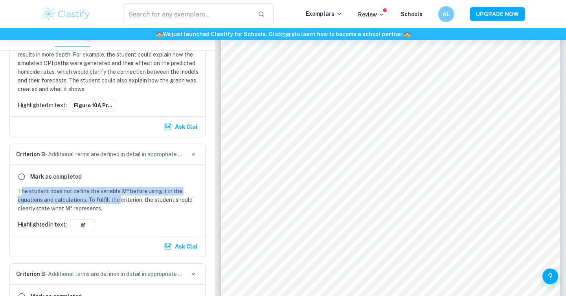
drag, startPoint x: 19, startPoint y: 193, endPoint x: 120, endPoint y: 201, distance: 101.4
click at [121, 201] on p "The student does not define the variable M* before using it in the equations an…" at bounding box center [109, 200] width 183 height 26
click at [120, 201] on p "The student does not define the variable M* before using it in the equations an…" at bounding box center [109, 200] width 183 height 26
drag, startPoint x: 120, startPoint y: 205, endPoint x: 2, endPoint y: 191, distance: 118.8
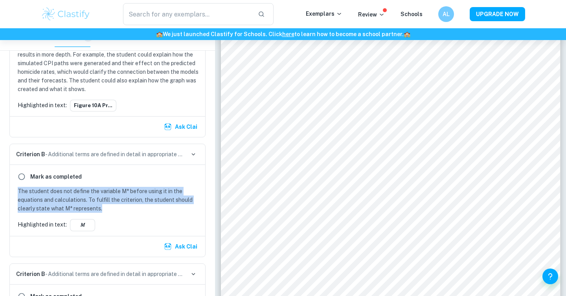
copy p "The student does not define the variable M* before using it in the equations an…"
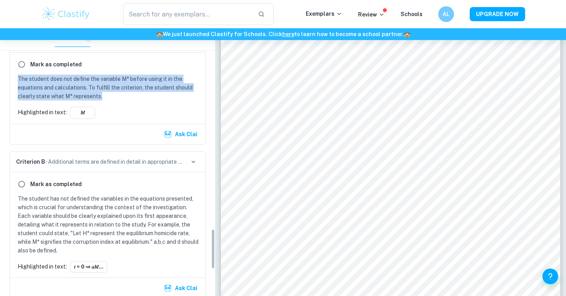
scroll to position [1338, 0]
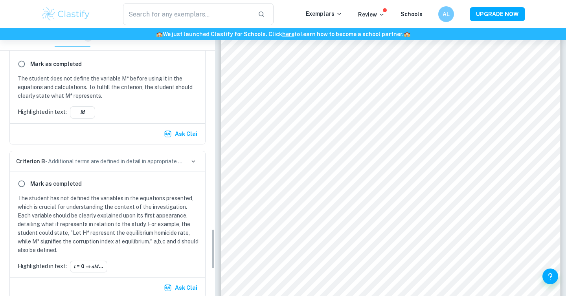
click at [85, 105] on div "[PERSON_NAME] as completed The student does not define the variable M* before u…" at bounding box center [107, 87] width 195 height 71
click at [85, 110] on button "𝑀" at bounding box center [82, 113] width 25 height 12
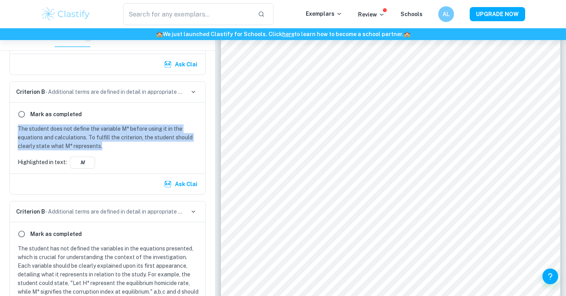
drag, startPoint x: 116, startPoint y: 149, endPoint x: 13, endPoint y: 130, distance: 104.9
click at [13, 130] on div "[PERSON_NAME] as completed The student does not define the variable M* before u…" at bounding box center [107, 138] width 195 height 71
copy p "The student does not define the variable M* before using it in the equations an…"
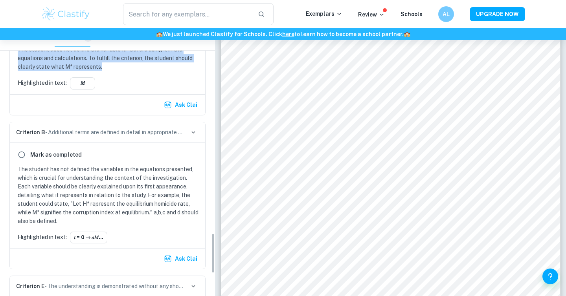
scroll to position [1398, 0]
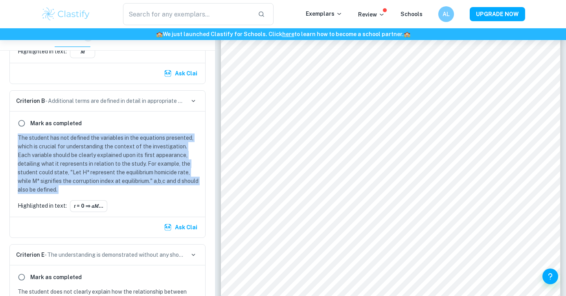
drag, startPoint x: 55, startPoint y: 195, endPoint x: 17, endPoint y: 138, distance: 69.2
click at [17, 138] on div "[PERSON_NAME] as completed The student has not defined the variables in the equ…" at bounding box center [107, 164] width 195 height 105
copy p "The student has not defined the variables in the equations presented, which is …"
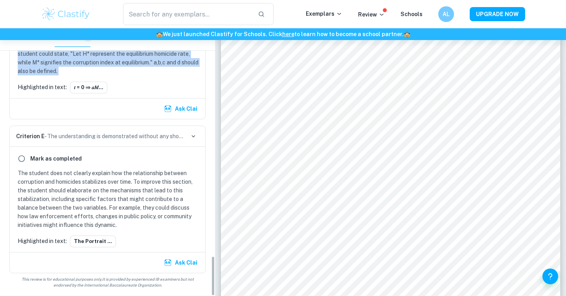
scroll to position [8806, 0]
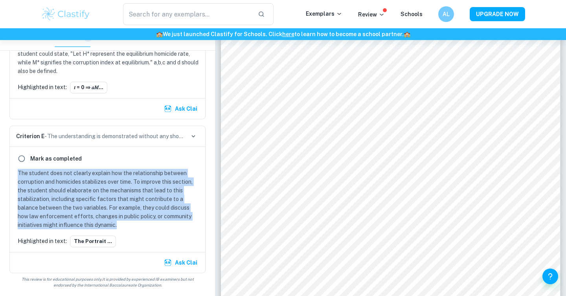
drag, startPoint x: 139, startPoint y: 224, endPoint x: 16, endPoint y: 172, distance: 133.9
click at [16, 172] on div "The student does not clearly explain how the relationship between corruption an…" at bounding box center [108, 199] width 186 height 61
click at [84, 243] on button "The portrait ..." at bounding box center [93, 242] width 46 height 12
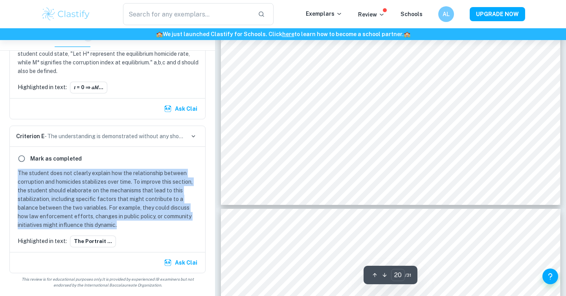
scroll to position [9389, 0]
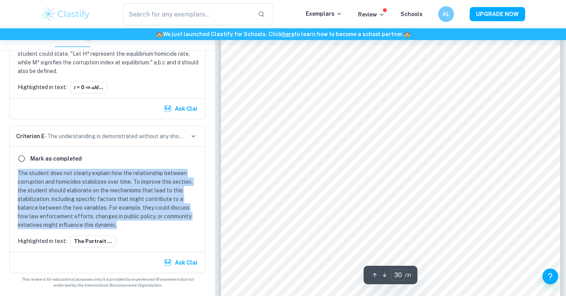
type input "31"
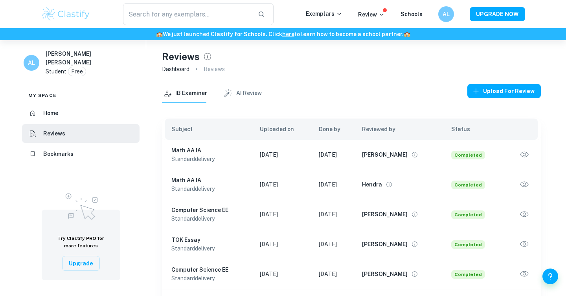
scroll to position [40, 0]
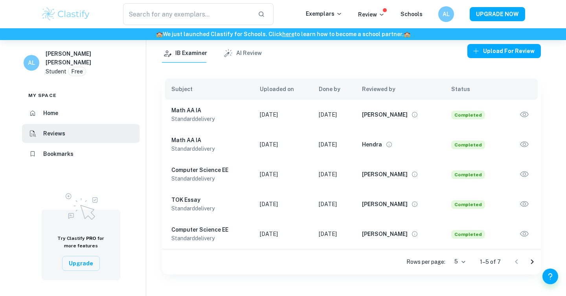
click at [532, 145] on td at bounding box center [522, 145] width 38 height 30
click at [528, 145] on icon "button" at bounding box center [524, 145] width 10 height 10
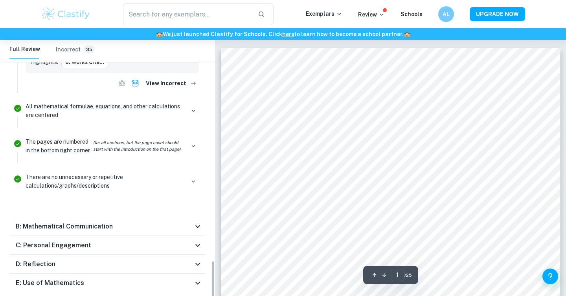
scroll to position [1579, 0]
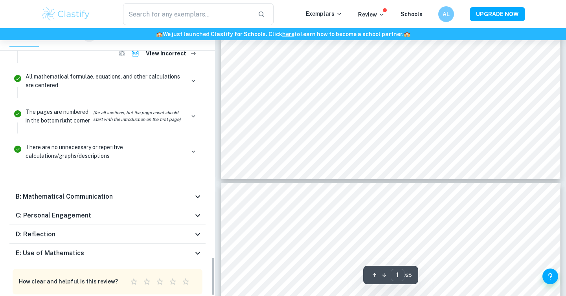
type input "2"
click at [189, 249] on div "E: Use of Mathematics" at bounding box center [104, 253] width 177 height 9
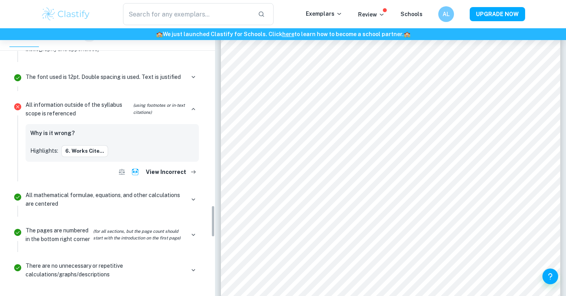
scroll to position [1352, 0]
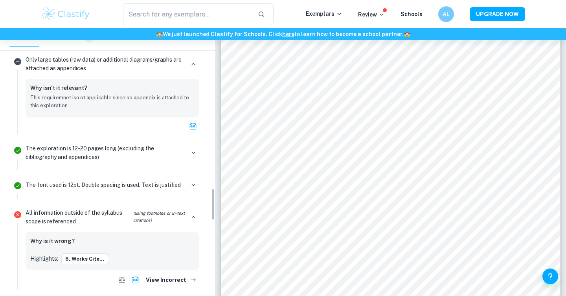
click at [186, 142] on div "The exploration is 12-20 pages long (excluding the bibliography and appendices)" at bounding box center [112, 156] width 180 height 28
click at [189, 147] on button "button" at bounding box center [193, 152] width 11 height 11
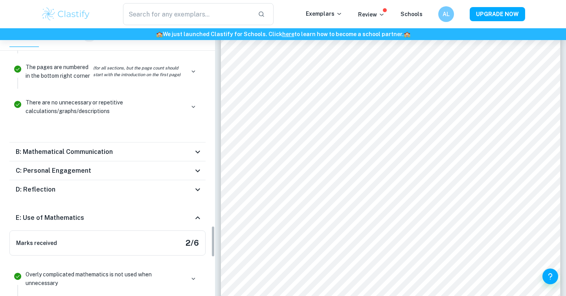
scroll to position [1588, 0]
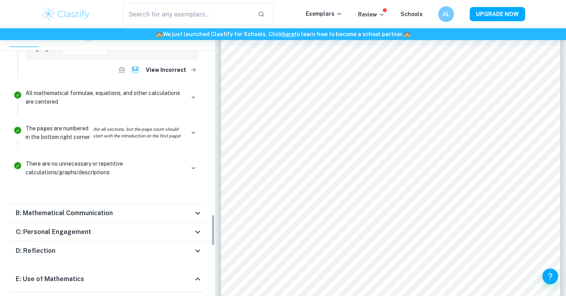
click at [160, 209] on div "B: Mathematical Communication" at bounding box center [104, 213] width 177 height 9
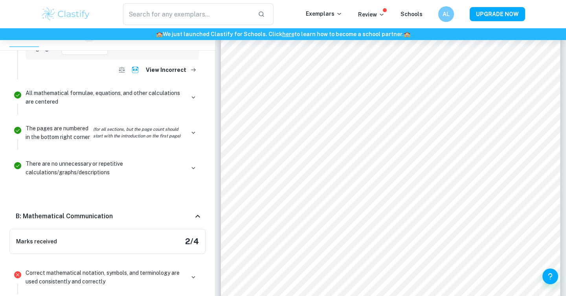
click at [160, 212] on div "B: Mathematical Communication" at bounding box center [104, 216] width 177 height 9
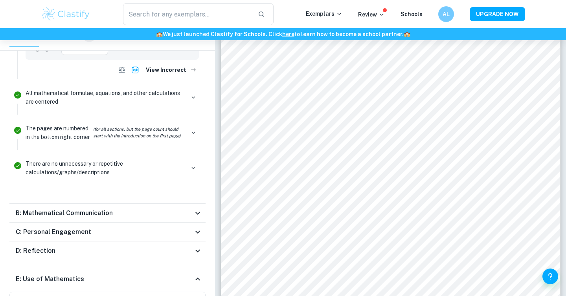
click at [157, 223] on div "C: Personal Engagement" at bounding box center [107, 232] width 196 height 19
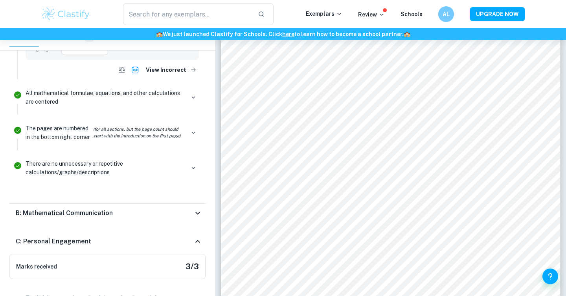
click at [158, 229] on div "C: Personal Engagement" at bounding box center [107, 241] width 196 height 25
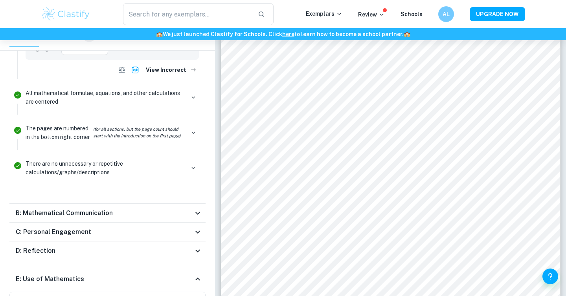
click at [156, 247] on div "D: Reflection" at bounding box center [104, 251] width 177 height 9
click at [154, 256] on div "D: Reflection" at bounding box center [104, 260] width 177 height 9
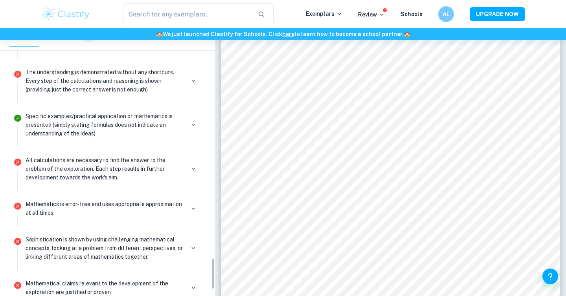
scroll to position [1958, 0]
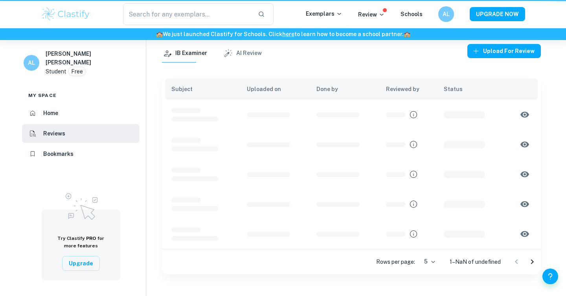
scroll to position [40, 0]
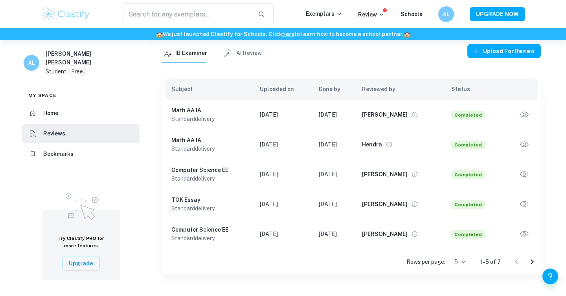
click at [393, 146] on icon "View full profile" at bounding box center [389, 144] width 7 height 7
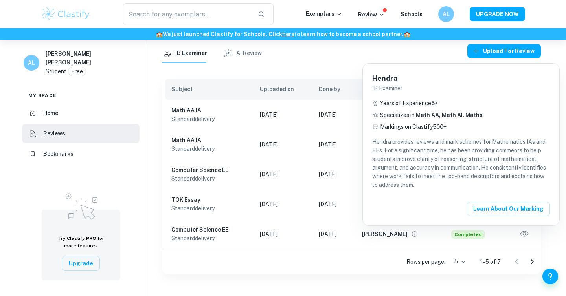
click at [319, 53] on div at bounding box center [283, 148] width 566 height 296
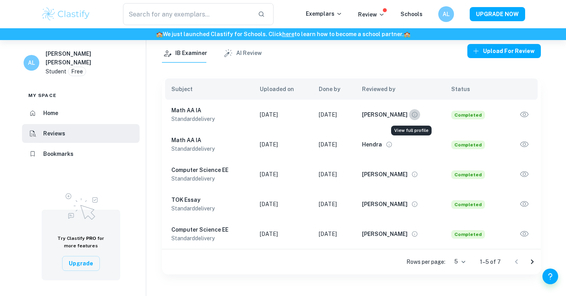
click at [411, 111] on icon "View full profile" at bounding box center [414, 114] width 7 height 7
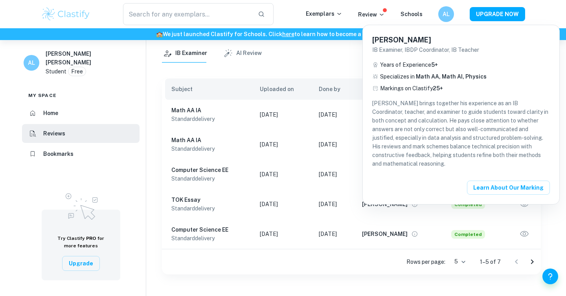
click at [325, 57] on div at bounding box center [283, 148] width 566 height 296
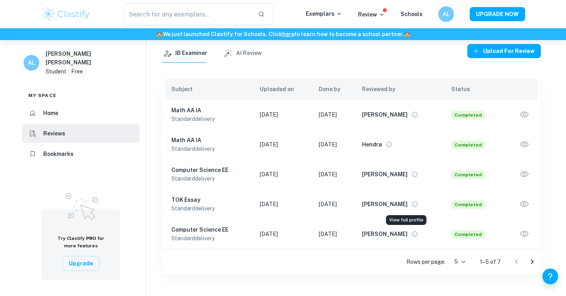
click at [411, 204] on icon "View full profile" at bounding box center [414, 204] width 7 height 7
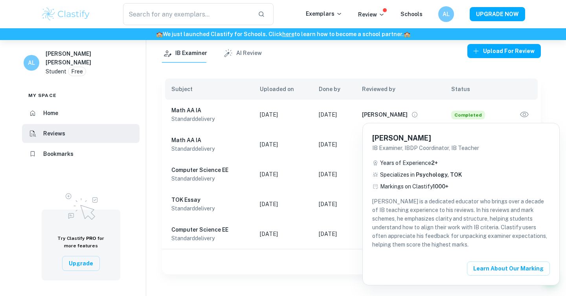
drag, startPoint x: 352, startPoint y: 39, endPoint x: 362, endPoint y: 60, distance: 23.2
click at [352, 39] on div at bounding box center [283, 148] width 566 height 296
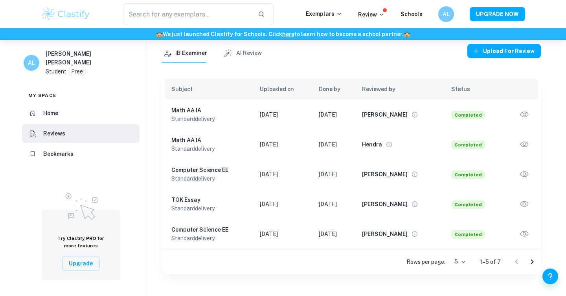
click at [535, 263] on icon "Go to next page" at bounding box center [532, 262] width 9 height 9
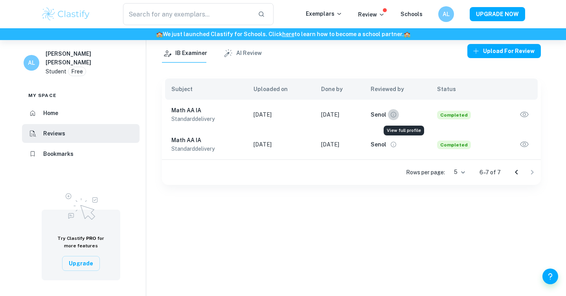
click at [397, 116] on icon "View full profile" at bounding box center [393, 114] width 7 height 7
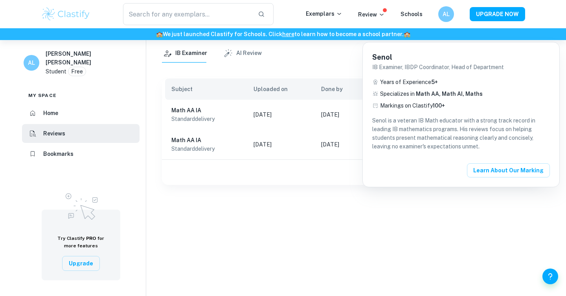
click at [347, 74] on div at bounding box center [283, 148] width 566 height 296
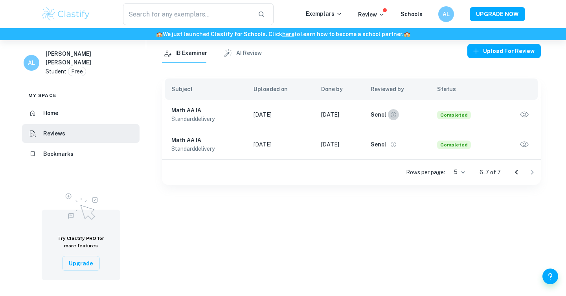
click at [397, 118] on icon "View full profile" at bounding box center [393, 114] width 7 height 7
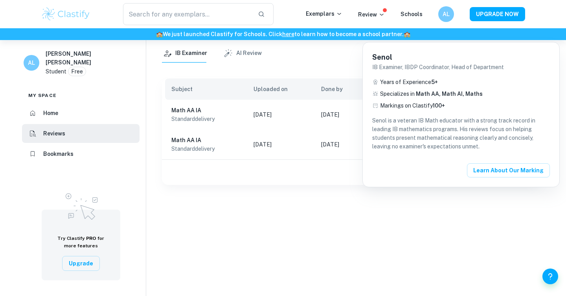
click at [339, 77] on div at bounding box center [283, 148] width 566 height 296
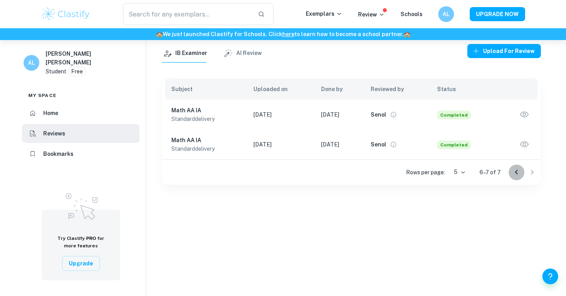
click at [515, 176] on icon "Go to previous page" at bounding box center [516, 172] width 9 height 9
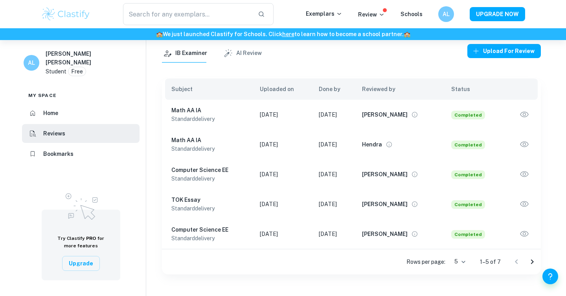
click at [539, 266] on div at bounding box center [524, 262] width 31 height 16
click at [535, 268] on button "Go to next page" at bounding box center [532, 262] width 16 height 16
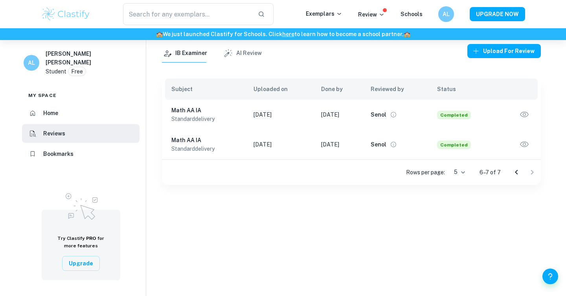
click at [407, 109] on td "Senol" at bounding box center [397, 115] width 66 height 30
click at [397, 115] on icon "View full profile" at bounding box center [393, 114] width 7 height 7
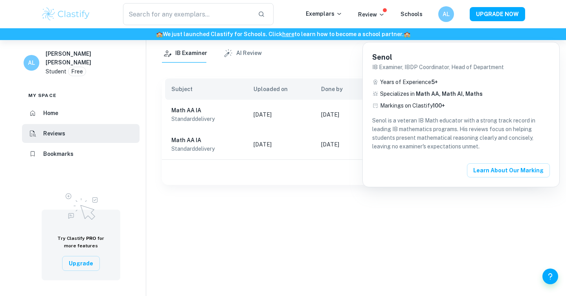
click at [330, 69] on div at bounding box center [283, 148] width 566 height 296
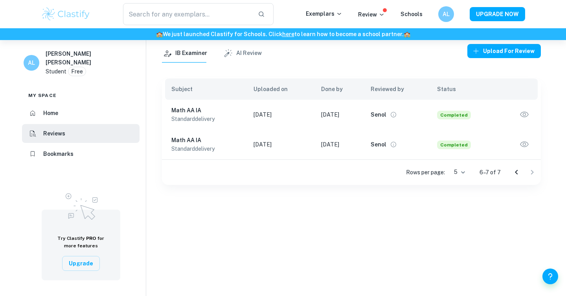
click at [526, 116] on icon "button" at bounding box center [524, 115] width 8 height 6
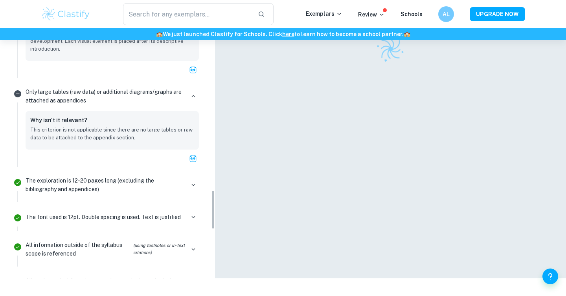
scroll to position [1550, 0]
